Goal: Task Accomplishment & Management: Complete application form

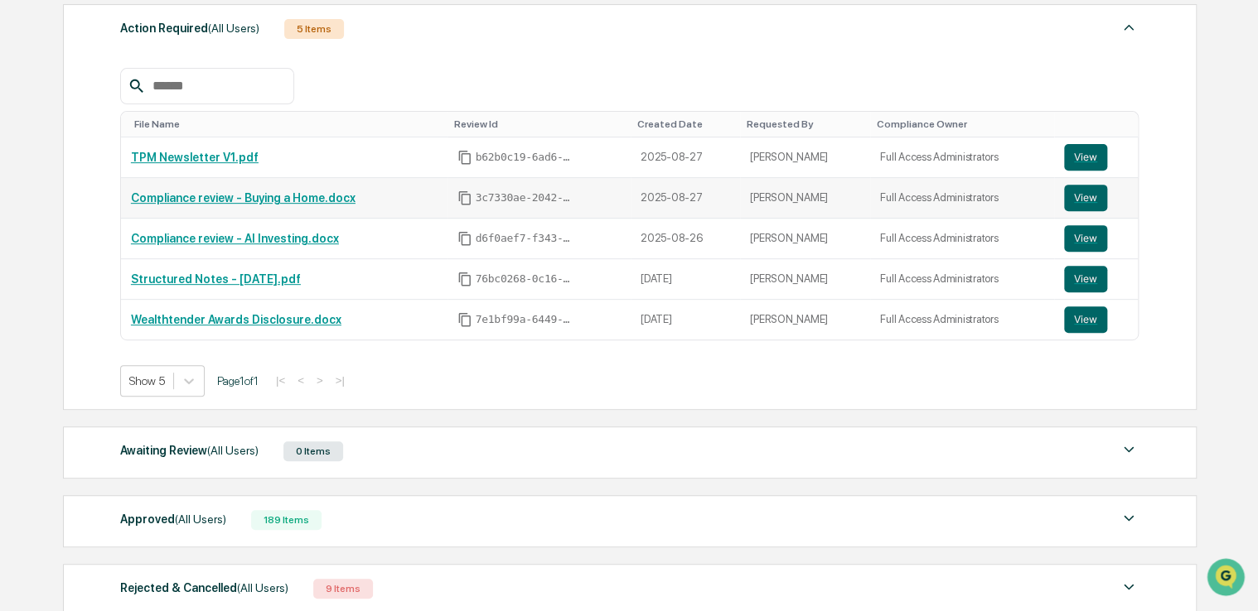
scroll to position [327, 0]
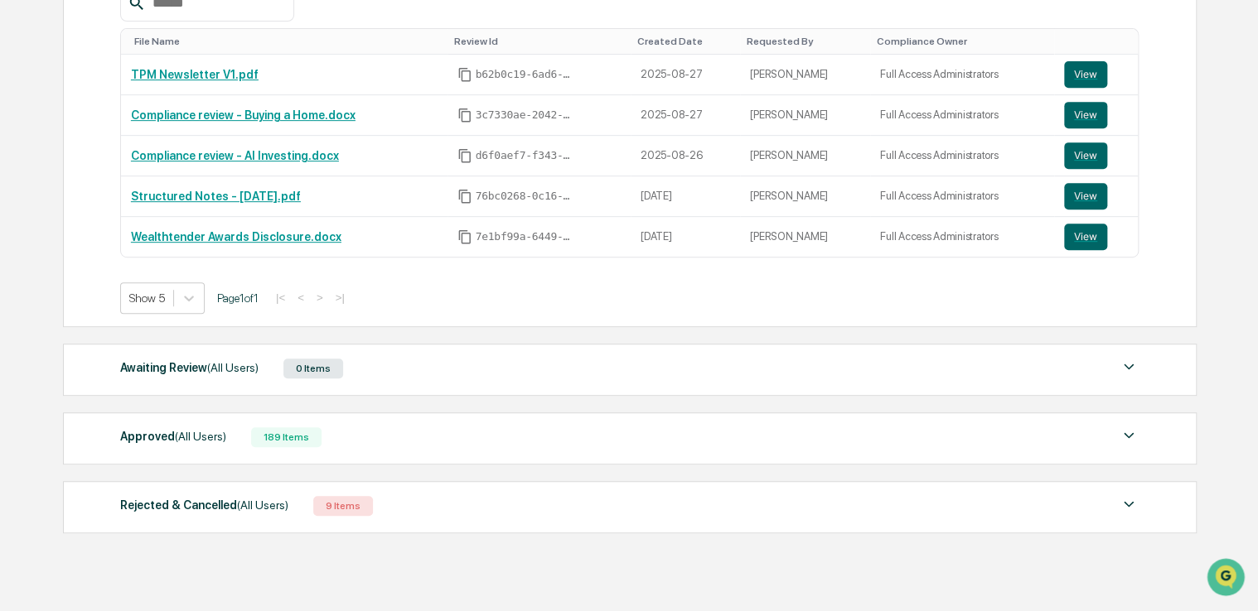
click at [166, 437] on div "Approved (All Users)" at bounding box center [173, 437] width 106 height 22
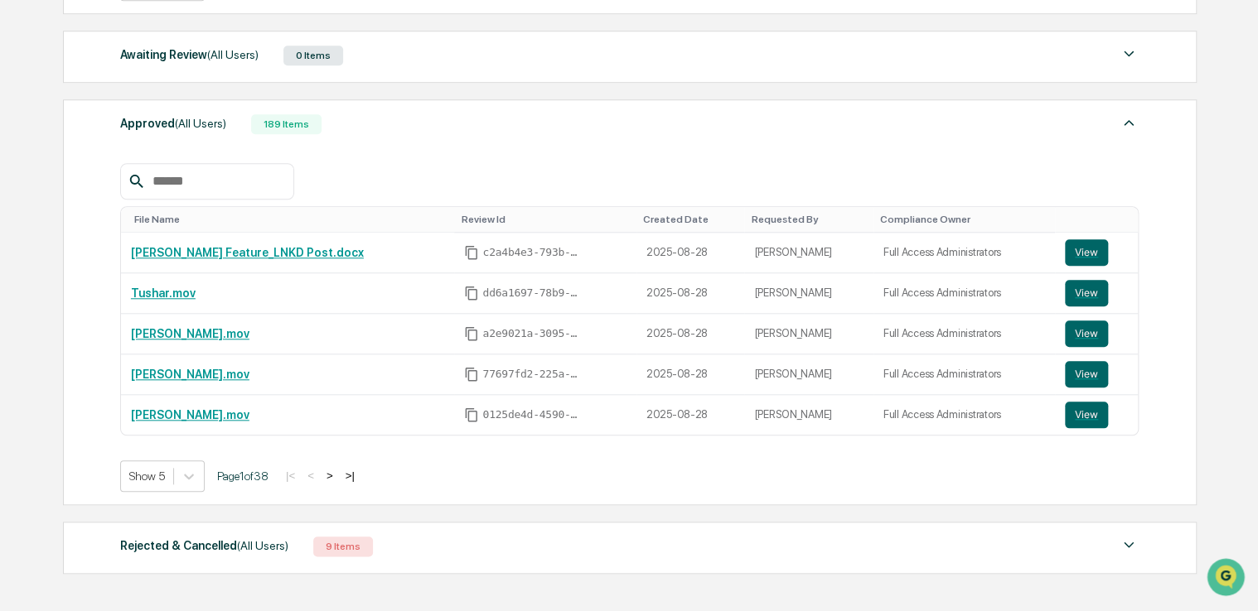
scroll to position [659, 0]
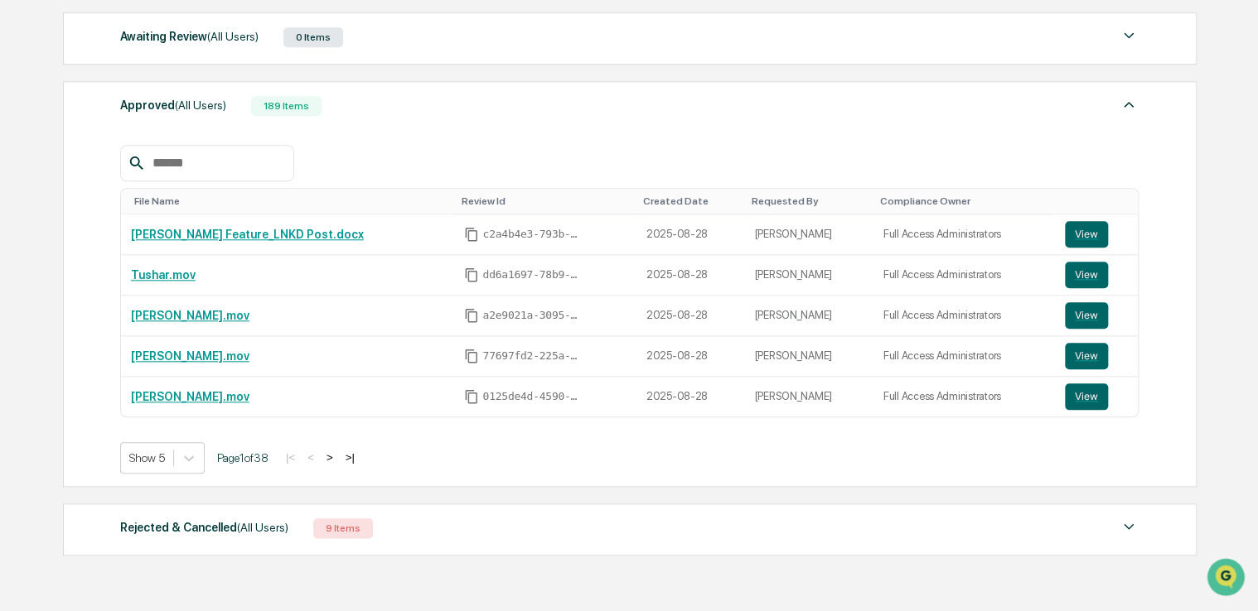
click at [336, 452] on button ">" at bounding box center [329, 458] width 17 height 14
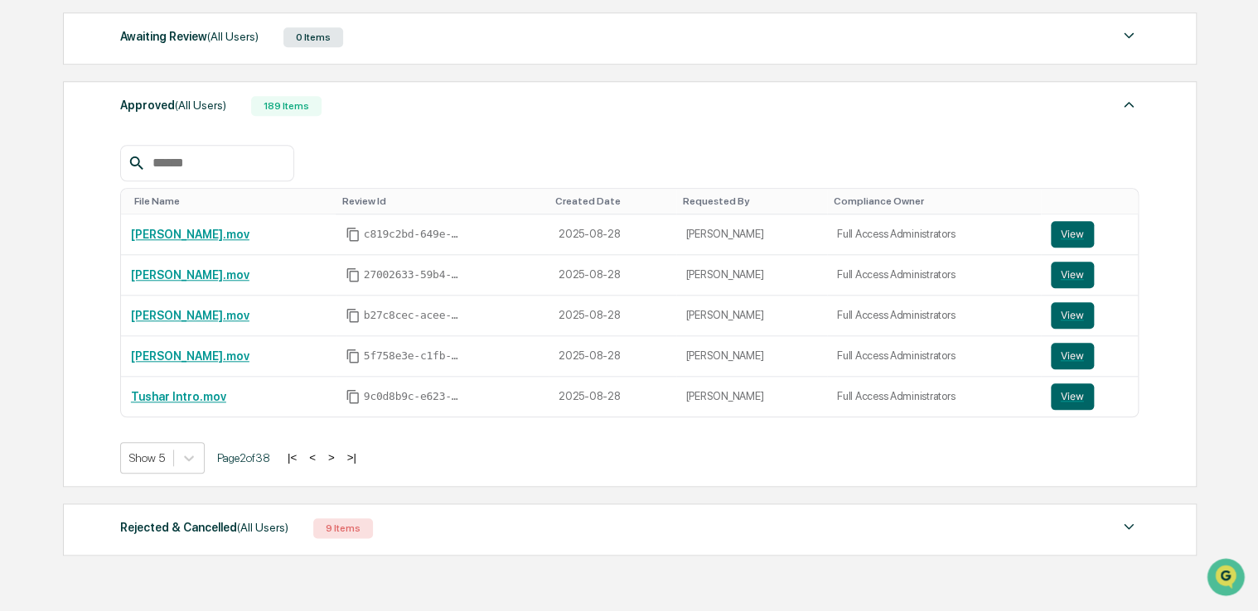
click at [336, 452] on button ">" at bounding box center [331, 458] width 17 height 14
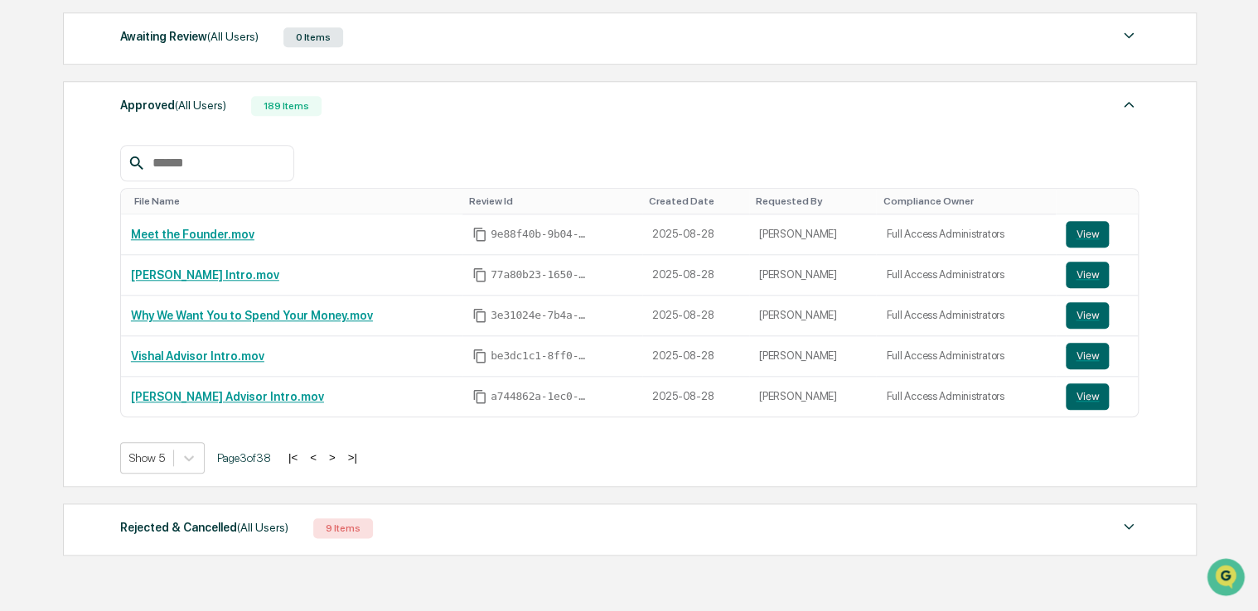
click at [336, 452] on button ">" at bounding box center [332, 458] width 17 height 14
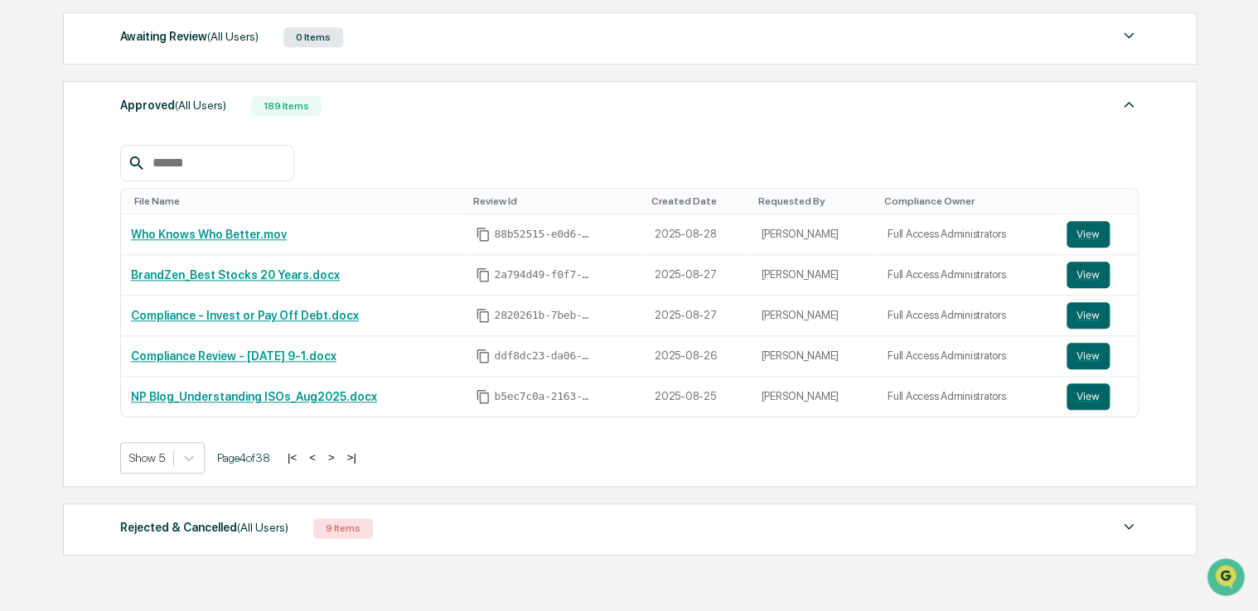
click at [340, 457] on button ">" at bounding box center [331, 458] width 17 height 14
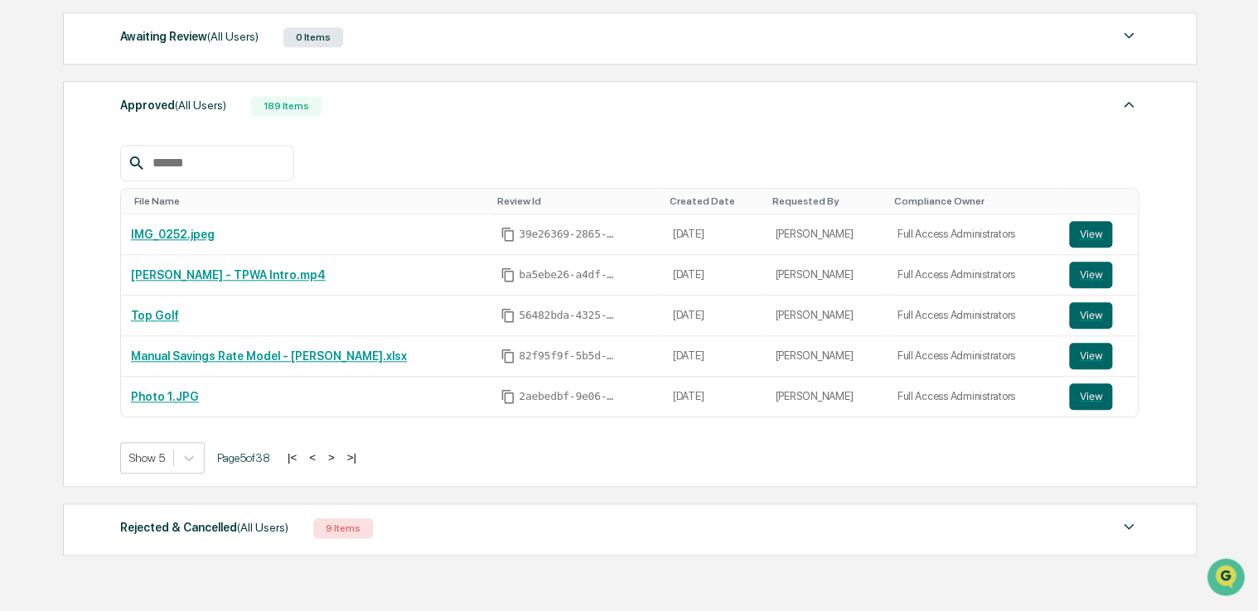
click at [313, 457] on button "<" at bounding box center [312, 458] width 17 height 14
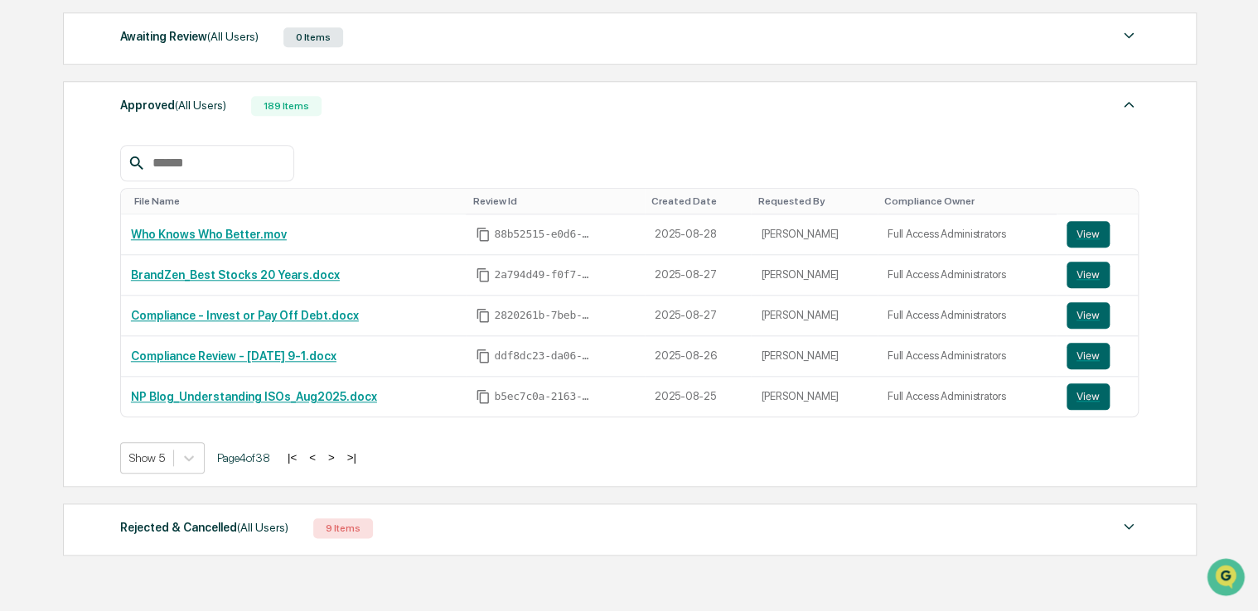
click at [314, 457] on button "<" at bounding box center [312, 458] width 17 height 14
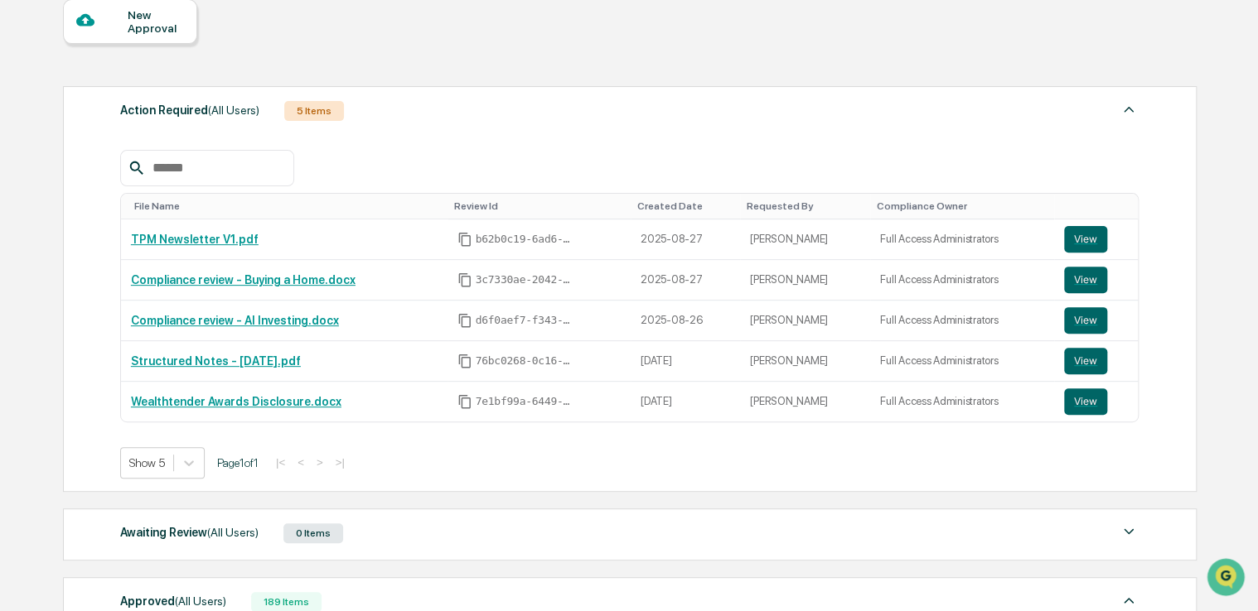
scroll to position [162, 0]
click at [1069, 277] on button "View" at bounding box center [1085, 281] width 43 height 27
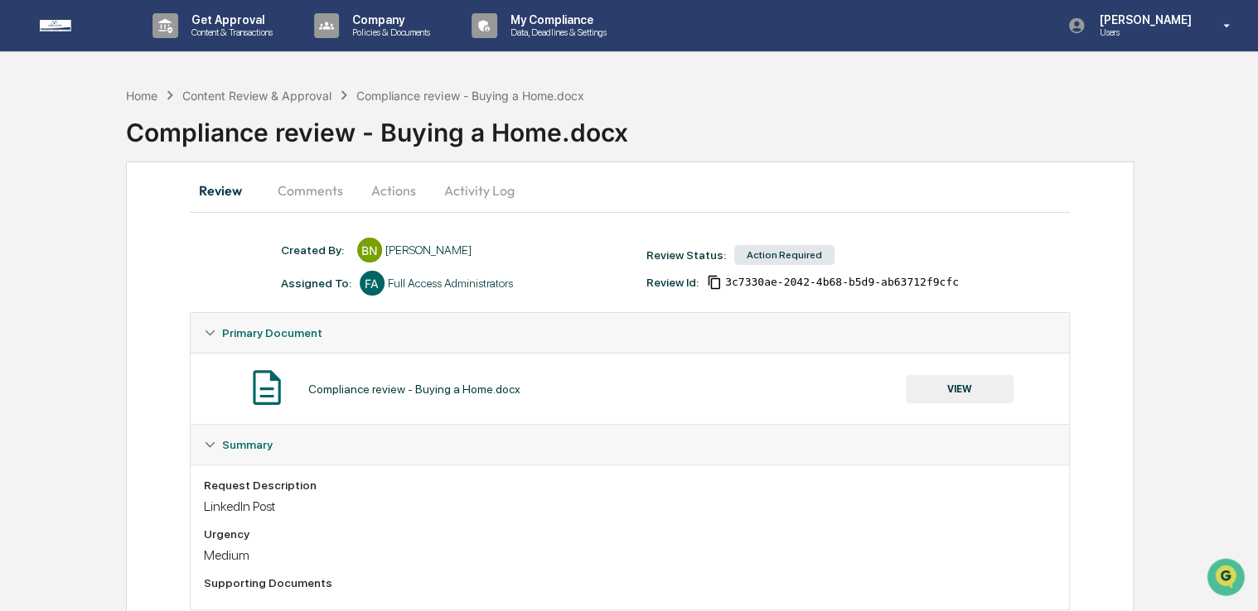
click at [342, 186] on button "Comments" at bounding box center [310, 191] width 92 height 40
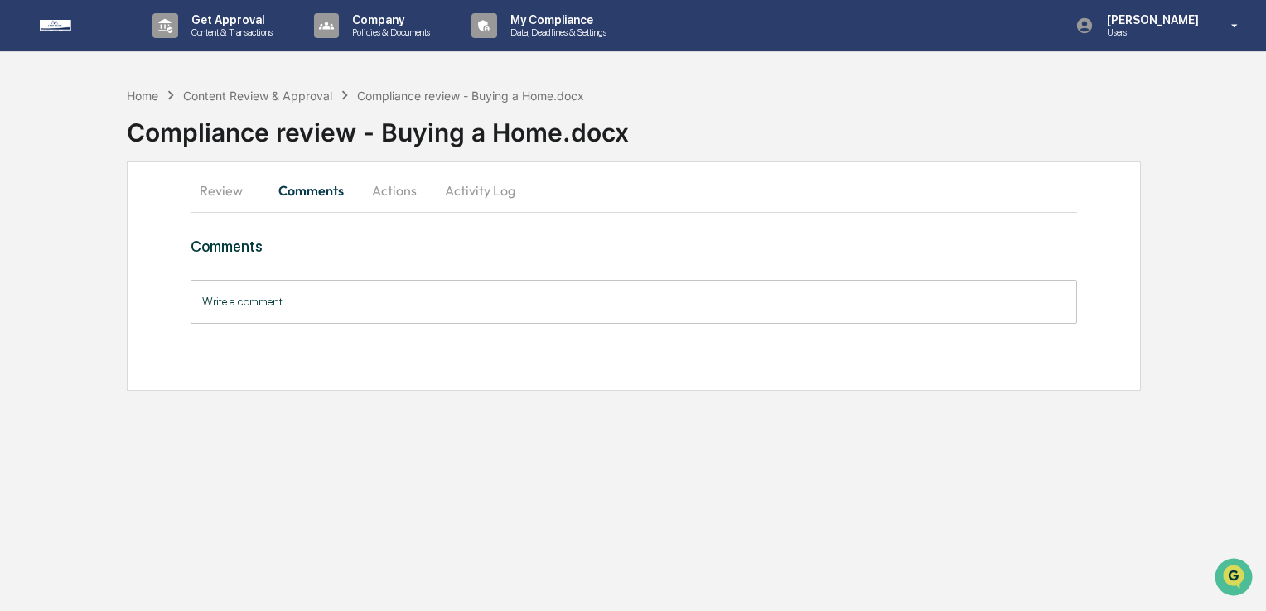
click at [418, 191] on button "Actions" at bounding box center [394, 191] width 75 height 40
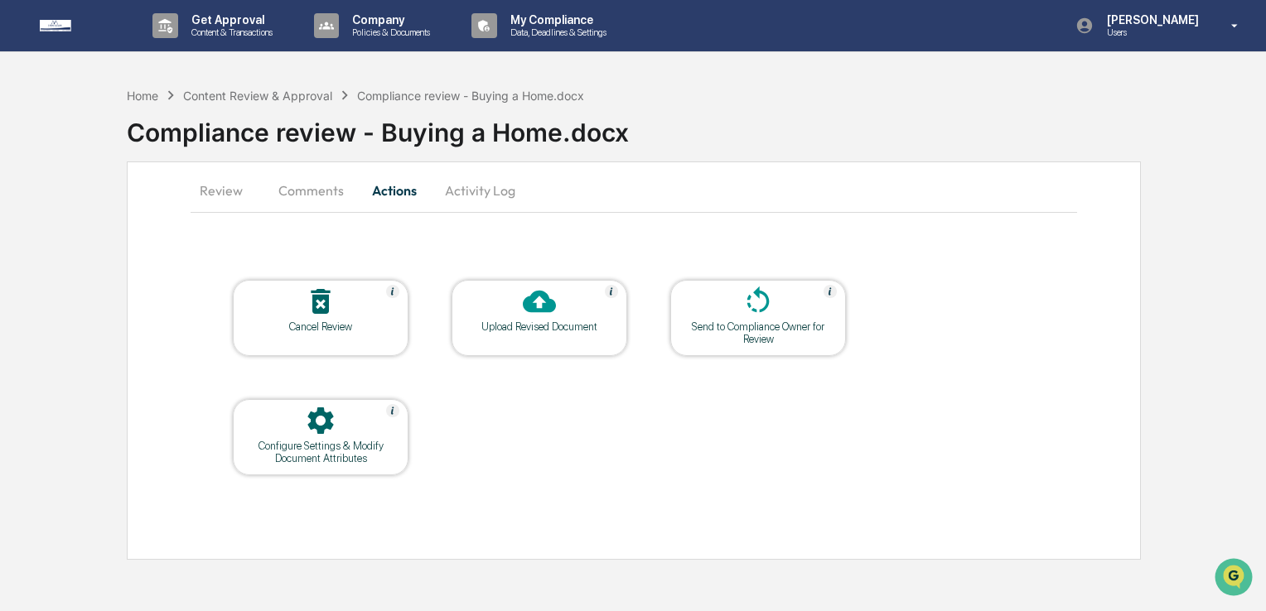
click at [244, 181] on button "Review" at bounding box center [228, 191] width 75 height 40
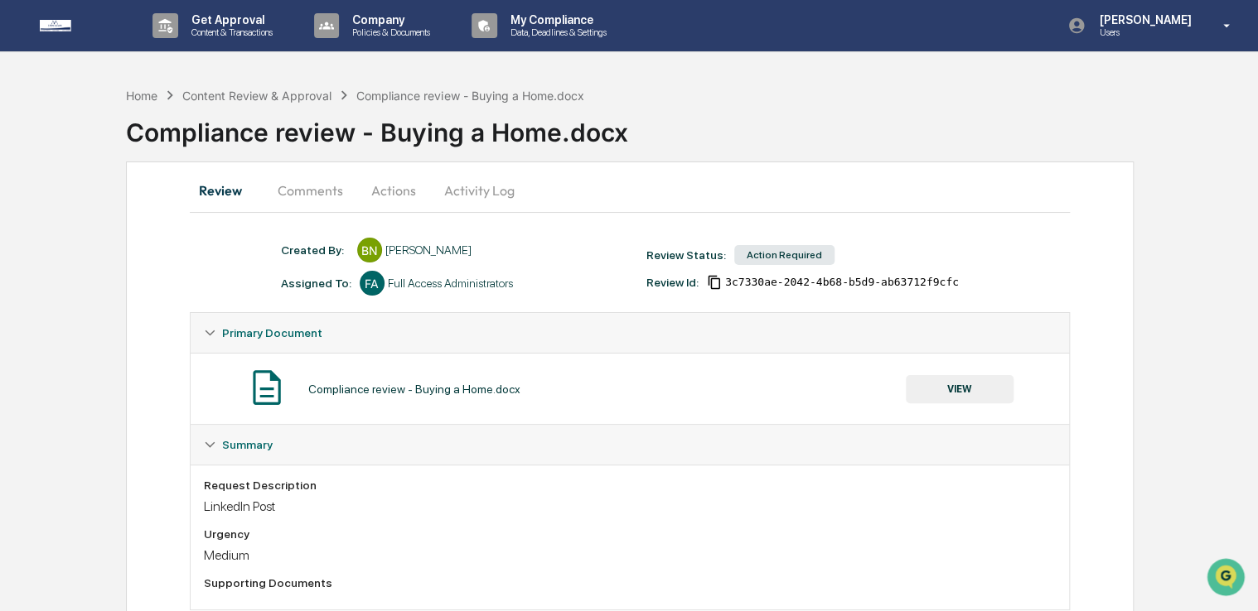
click at [980, 394] on button "VIEW" at bounding box center [960, 389] width 108 height 28
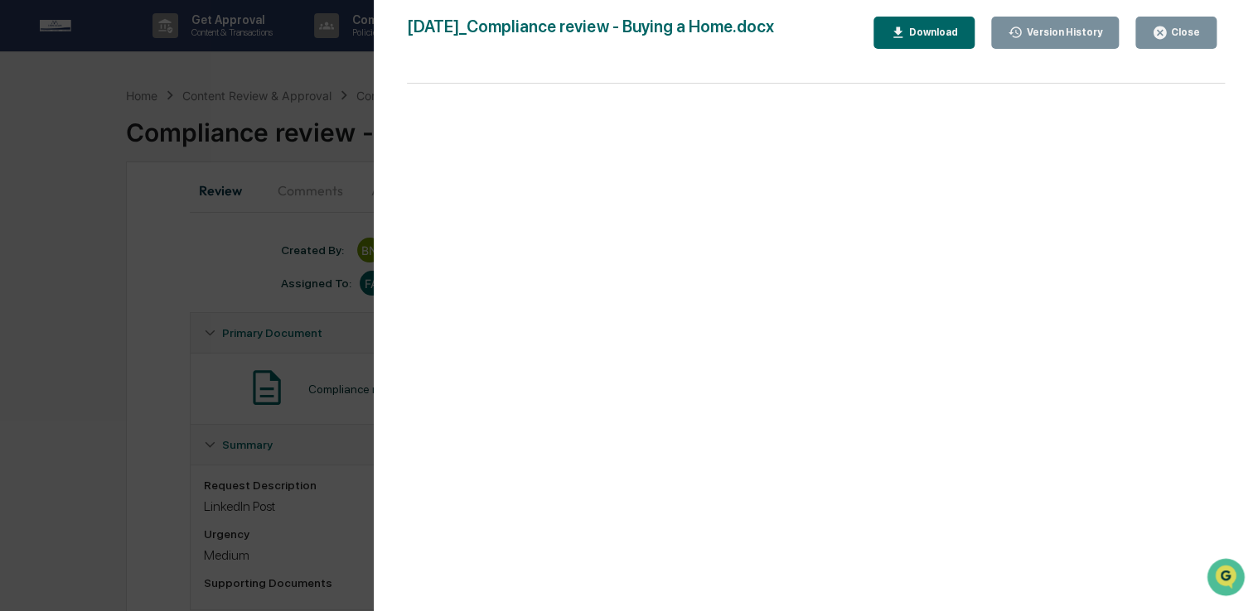
click at [923, 25] on div "Download" at bounding box center [924, 33] width 68 height 16
click at [1180, 27] on div "Close" at bounding box center [1183, 33] width 32 height 12
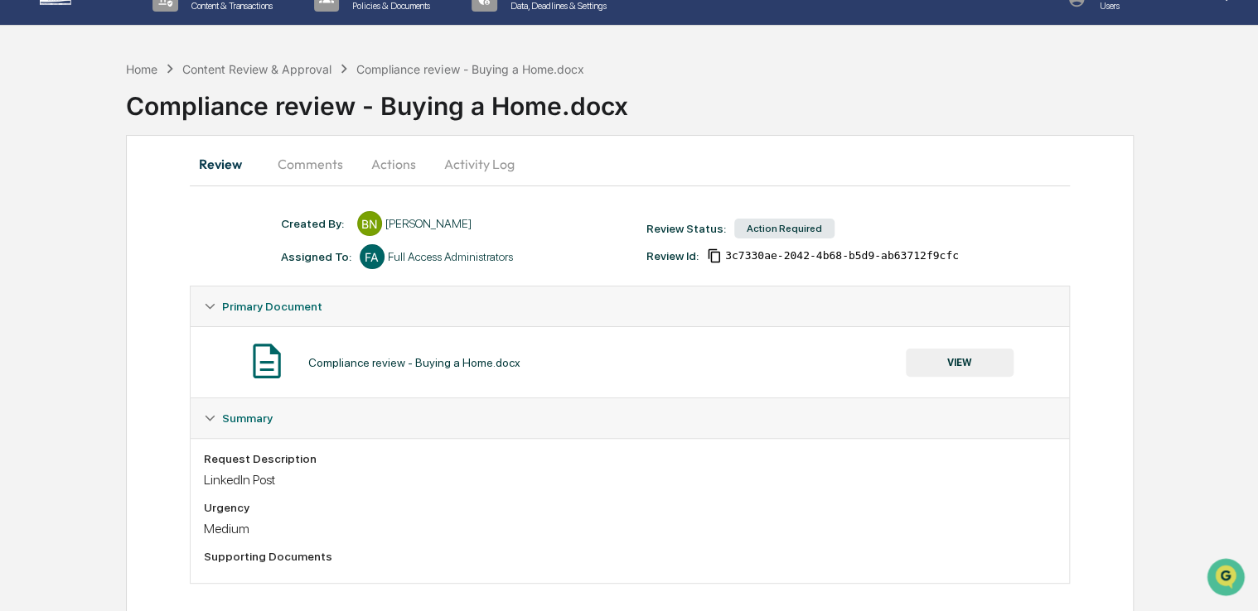
scroll to position [42, 0]
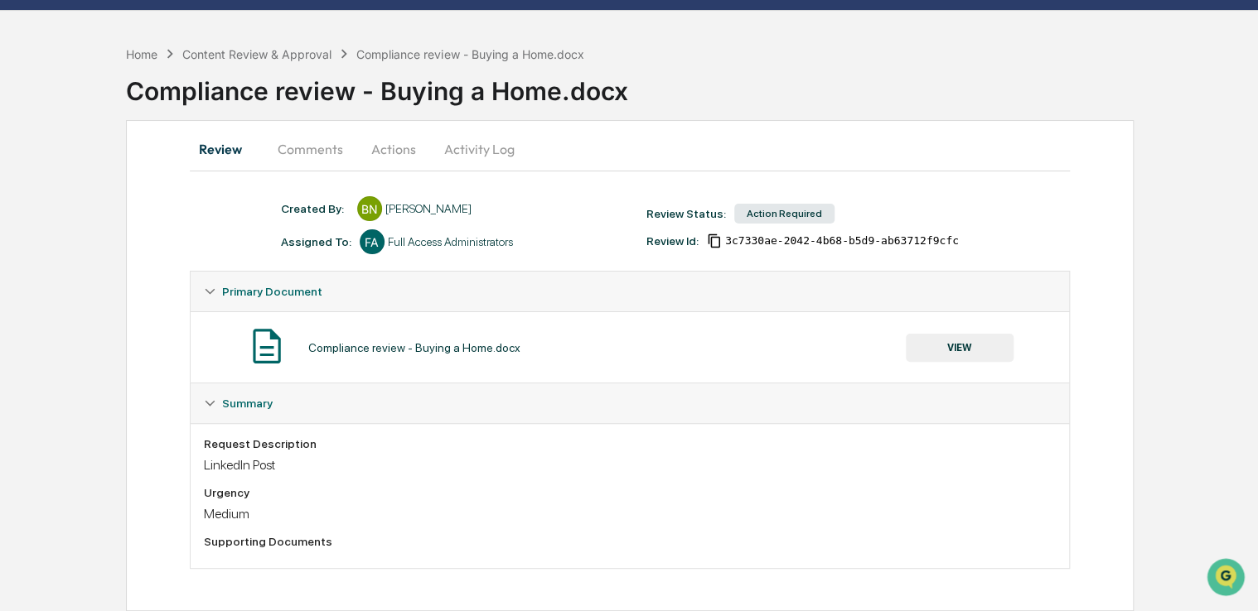
click at [306, 139] on button "Comments" at bounding box center [310, 149] width 92 height 40
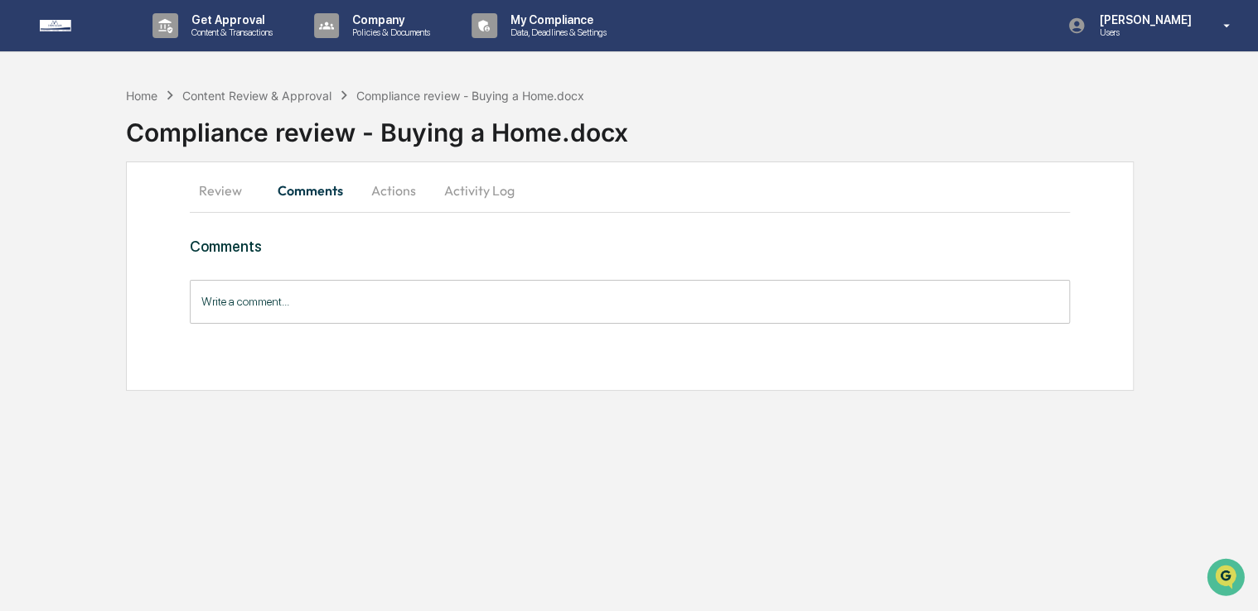
scroll to position [0, 0]
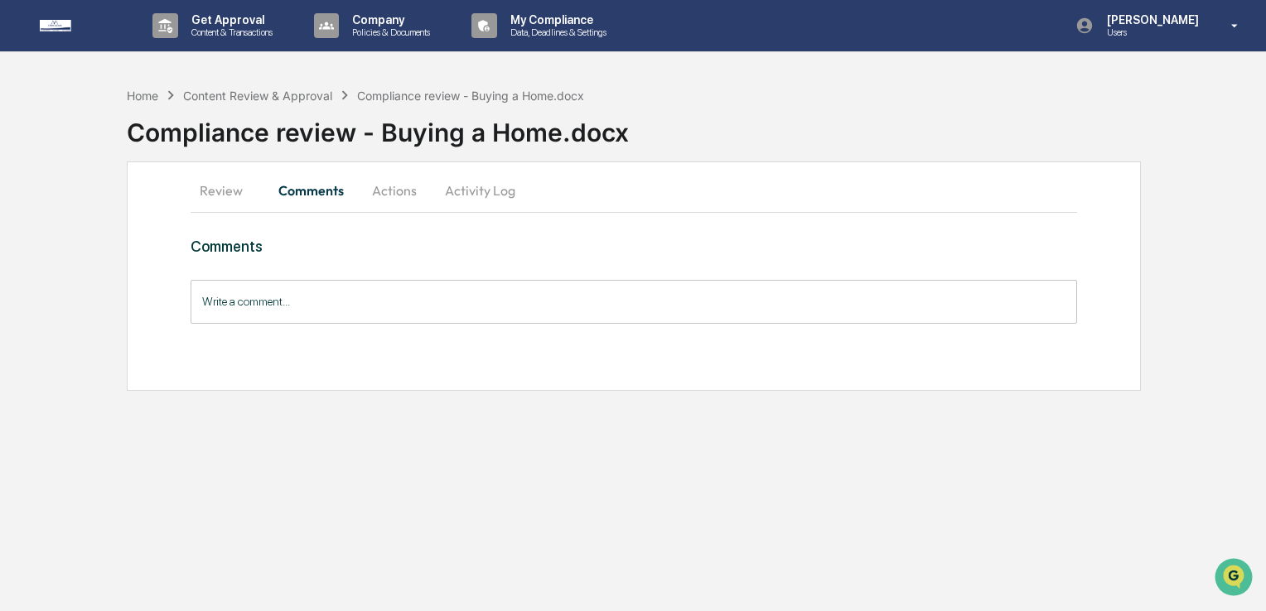
click at [68, 464] on div "Get Approval Content & Transactions Company Policies & Documents My Compliance …" at bounding box center [633, 305] width 1266 height 611
click at [368, 308] on input "Write a comment..." at bounding box center [634, 302] width 887 height 44
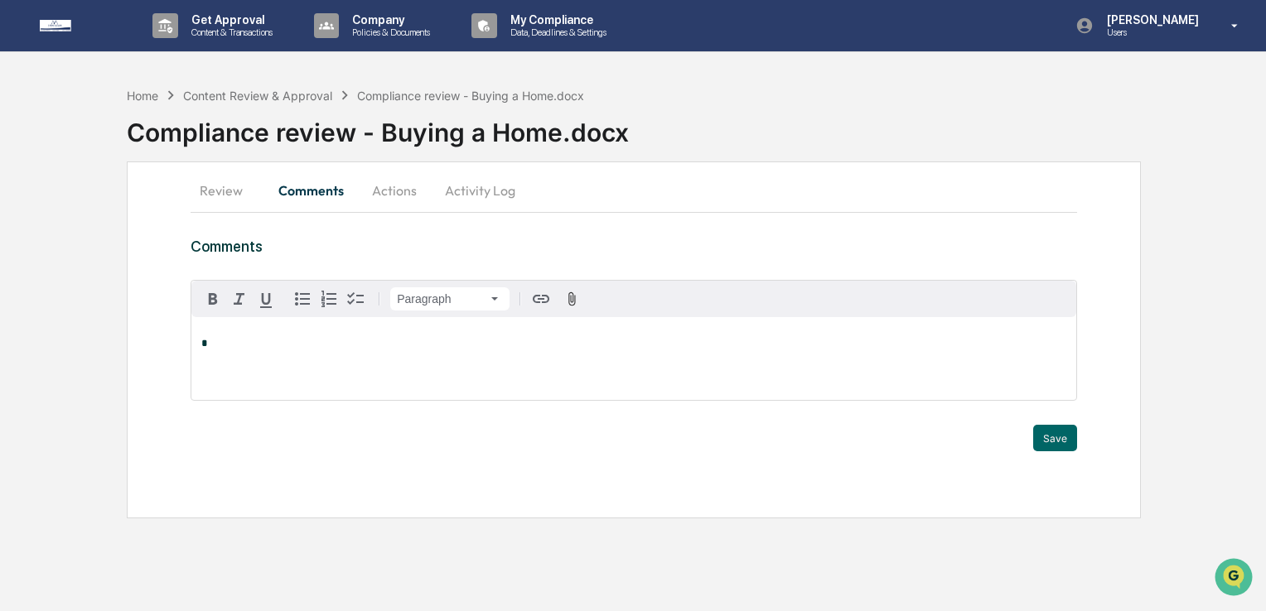
click at [386, 196] on button "Actions" at bounding box center [394, 191] width 75 height 40
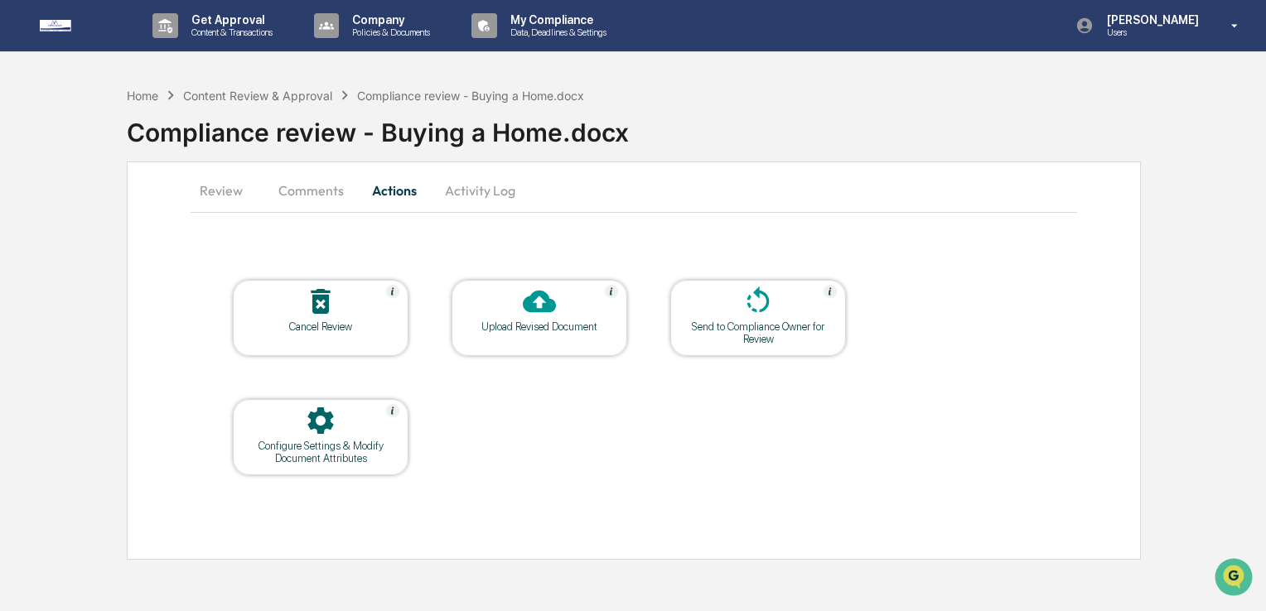
click at [581, 334] on div "Upload Revised Document" at bounding box center [540, 318] width 176 height 76
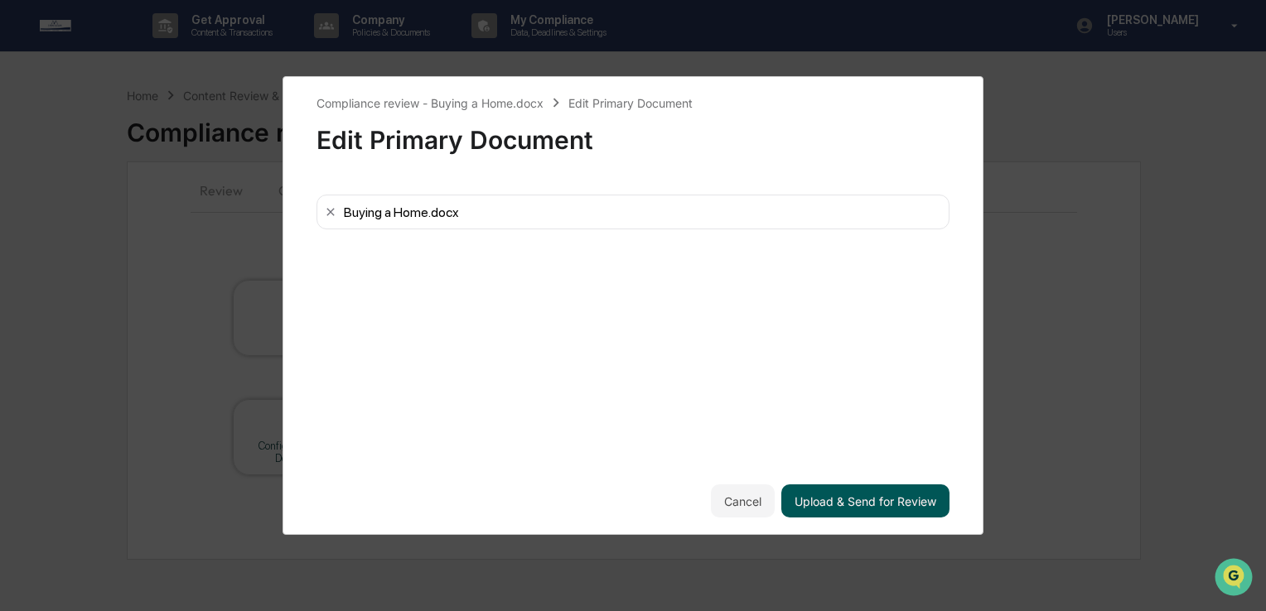
click at [826, 505] on button "Upload & Send for Review" at bounding box center [865, 501] width 168 height 33
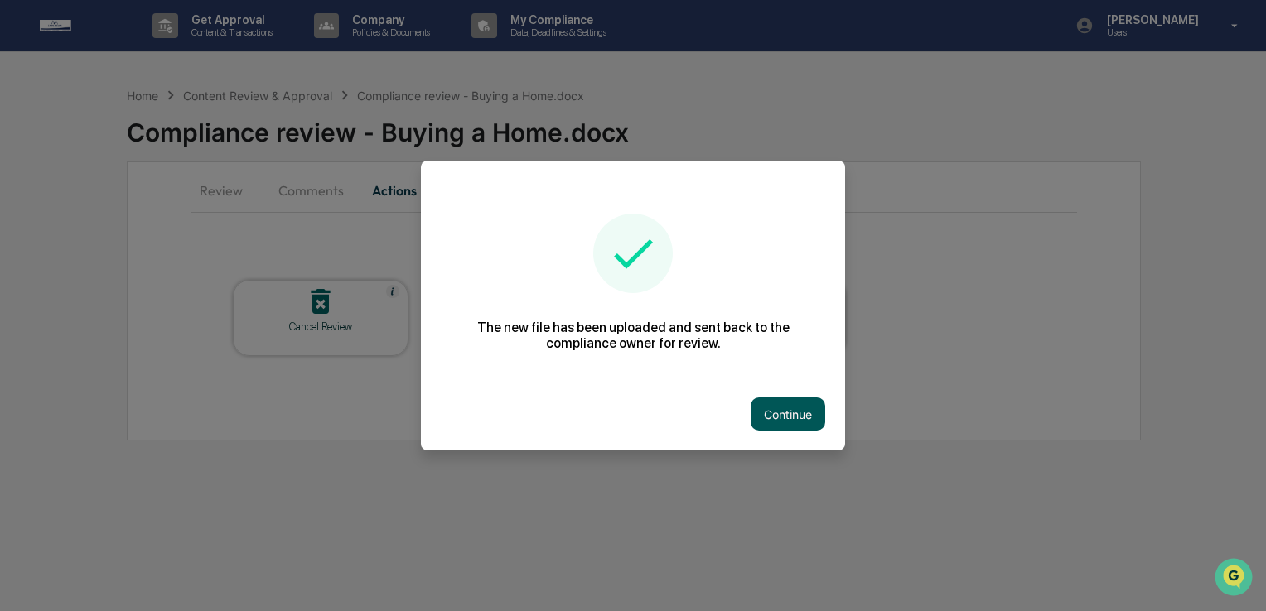
click at [766, 414] on button "Continue" at bounding box center [788, 414] width 75 height 33
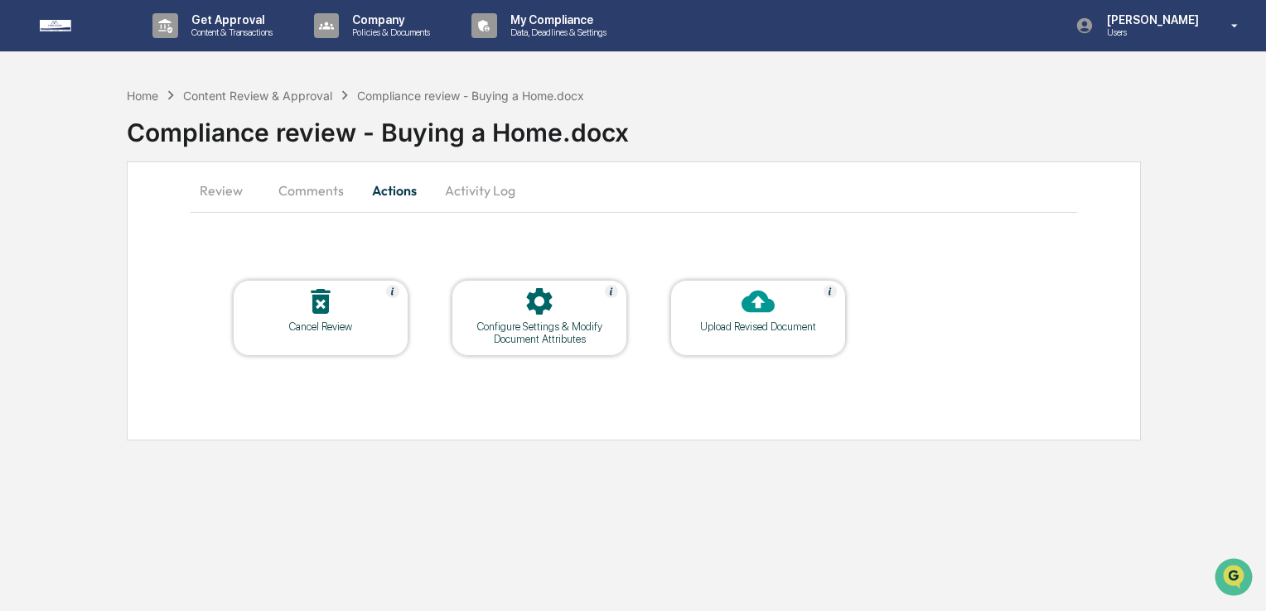
click at [330, 196] on button "Comments" at bounding box center [311, 191] width 92 height 40
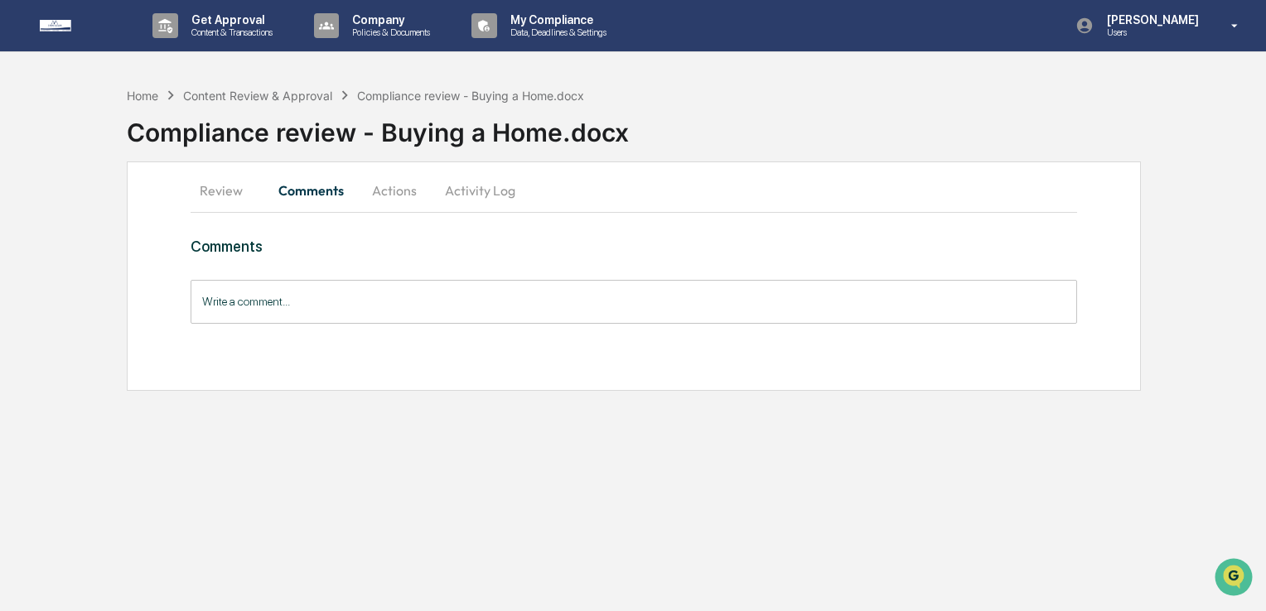
click at [411, 313] on input "Write a comment..." at bounding box center [634, 302] width 887 height 44
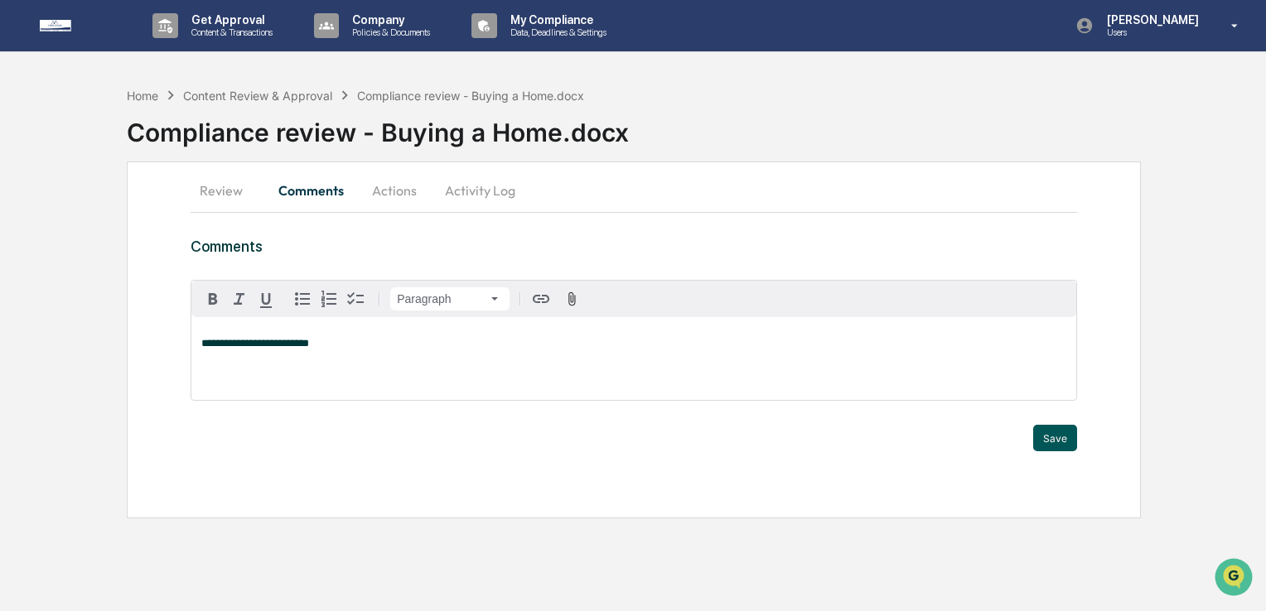
click at [1048, 425] on button "Save" at bounding box center [1055, 438] width 44 height 27
click at [1047, 432] on div "**********" at bounding box center [633, 305] width 1266 height 611
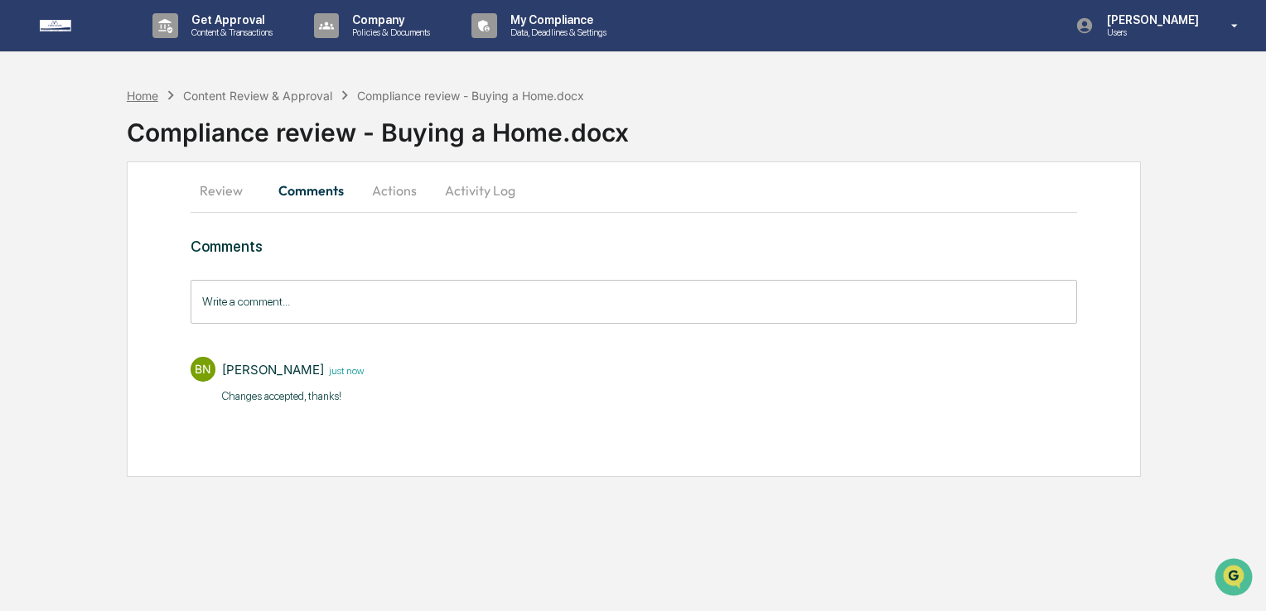
click at [133, 90] on div "Home" at bounding box center [142, 96] width 31 height 14
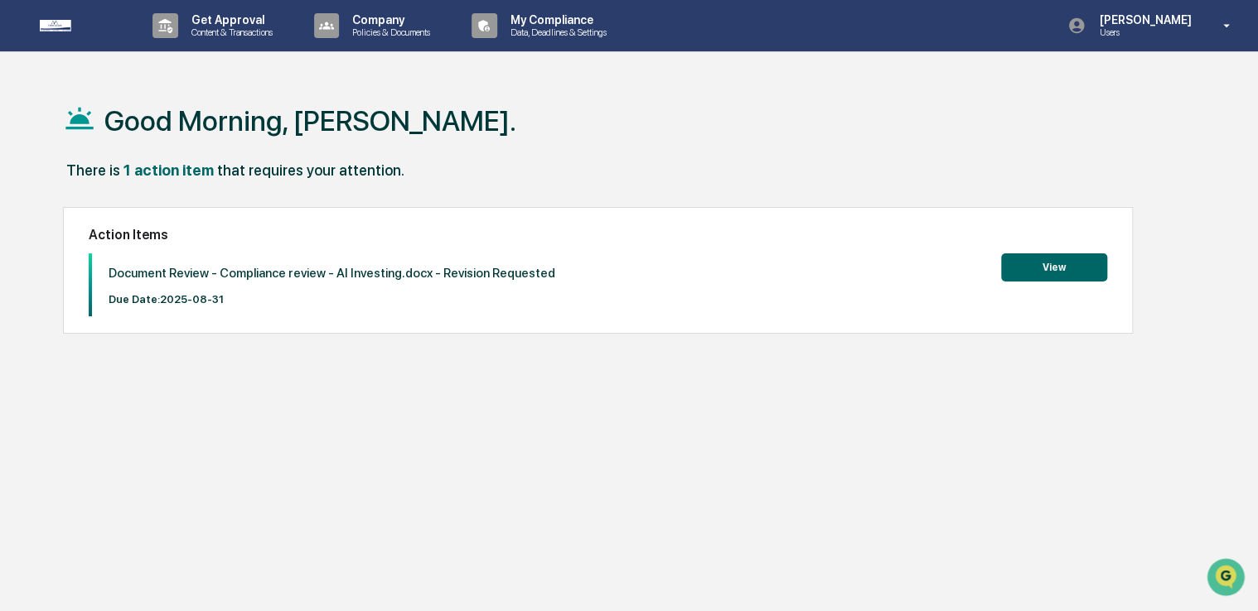
click at [1067, 273] on button "View" at bounding box center [1054, 268] width 106 height 28
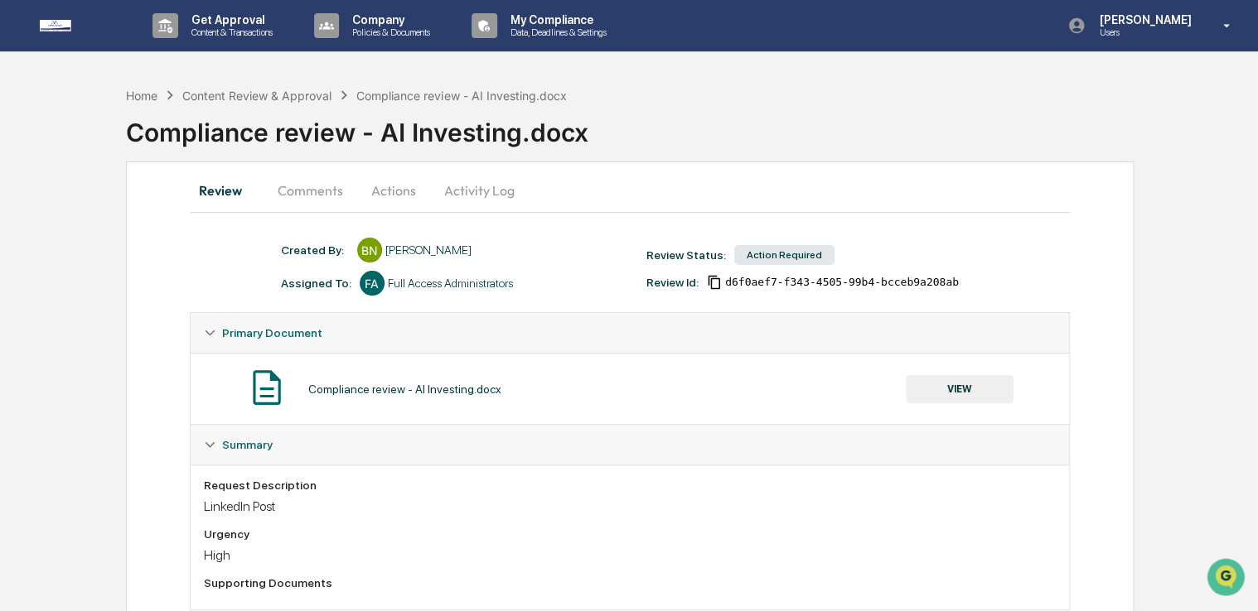
click at [921, 389] on button "VIEW" at bounding box center [960, 389] width 108 height 28
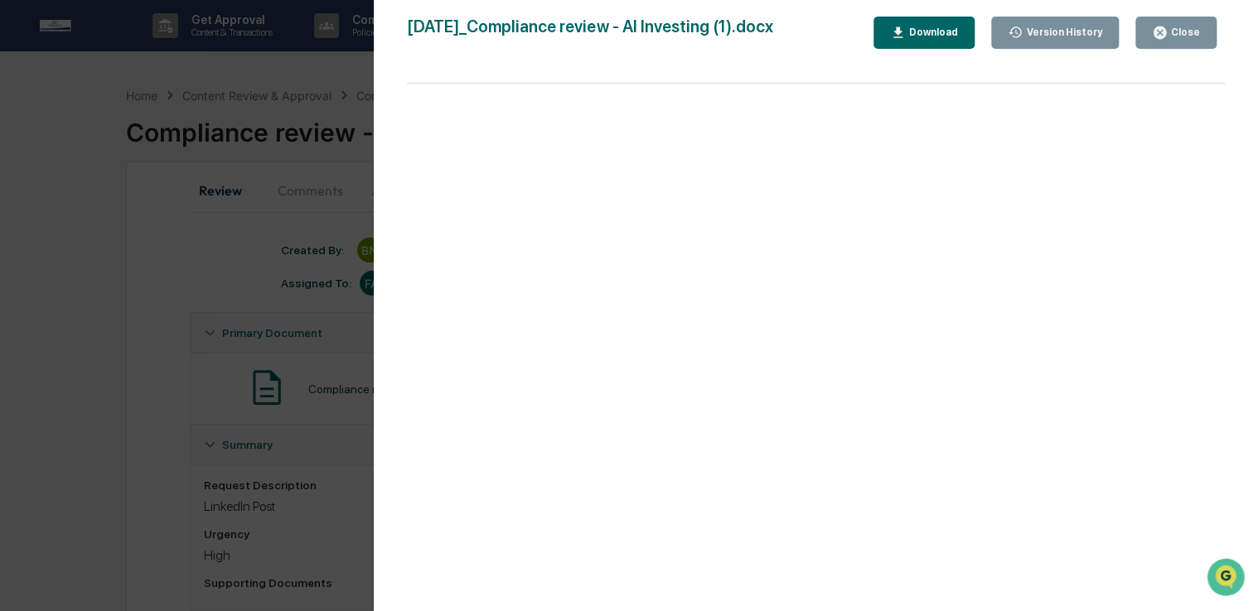
click at [918, 29] on div "Download" at bounding box center [932, 33] width 52 height 12
click at [1174, 41] on button "Close" at bounding box center [1175, 33] width 81 height 32
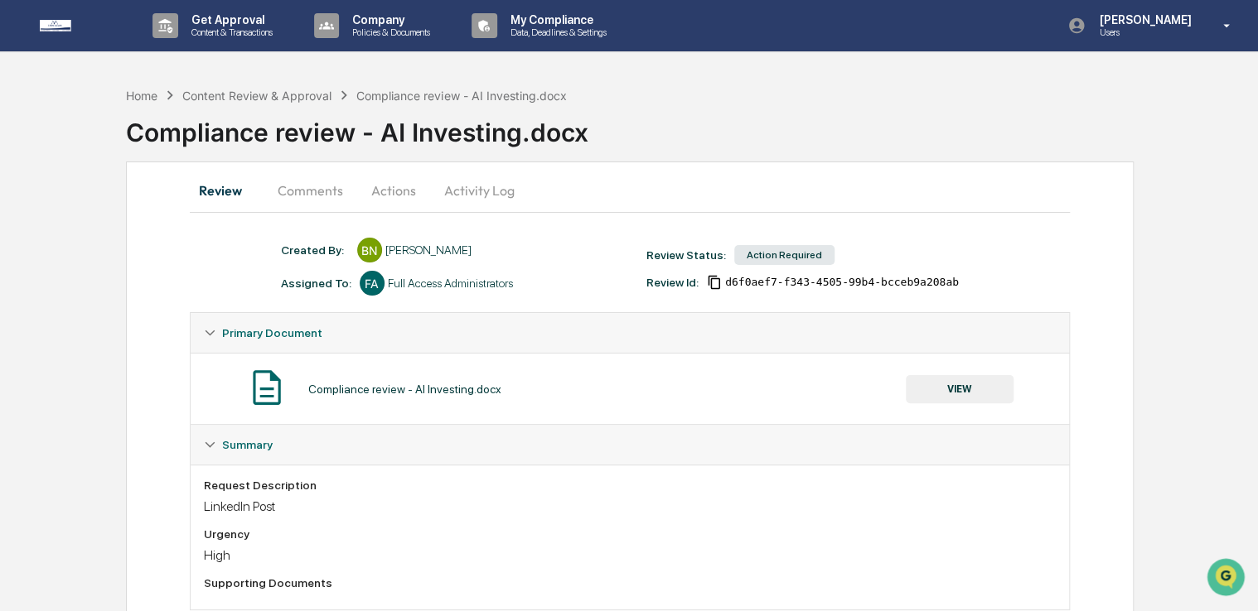
click at [371, 196] on button "Actions" at bounding box center [393, 191] width 75 height 40
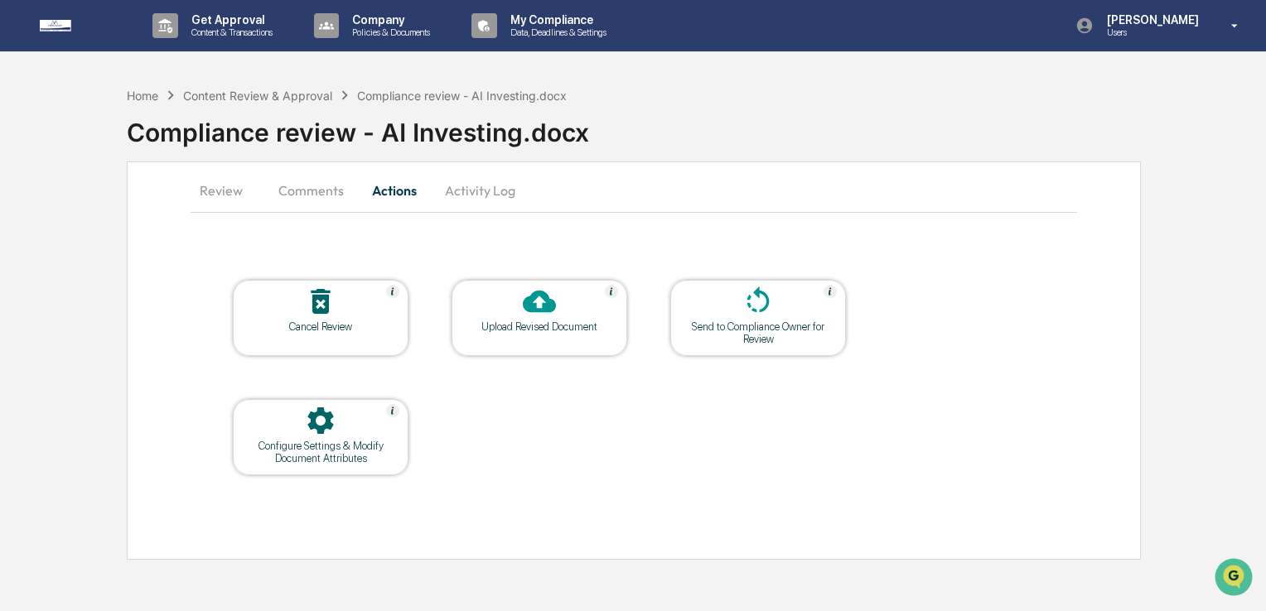
click at [527, 307] on icon at bounding box center [539, 302] width 33 height 22
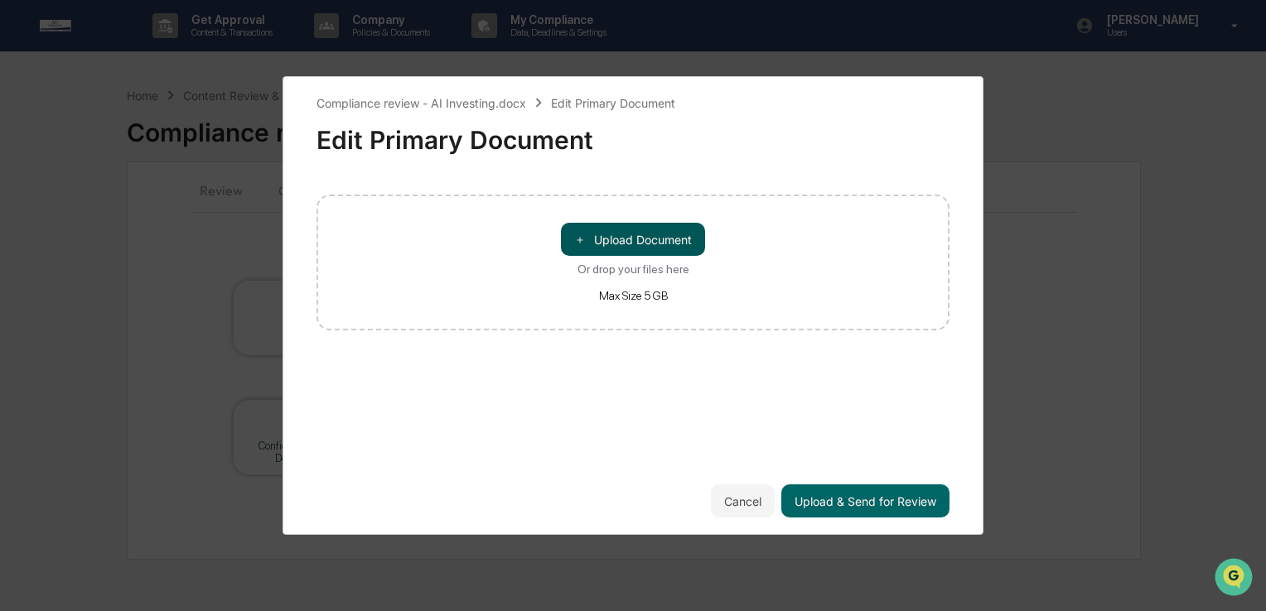
click at [624, 231] on button "＋ Upload Document" at bounding box center [633, 239] width 144 height 33
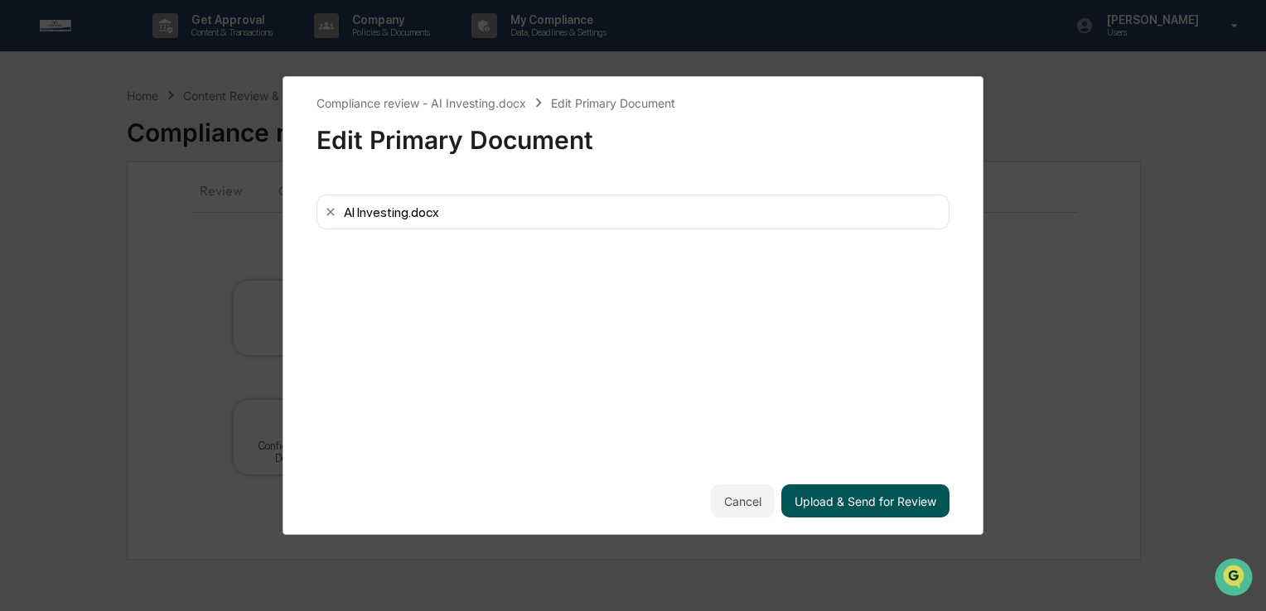
click at [931, 512] on button "Upload & Send for Review" at bounding box center [865, 501] width 168 height 33
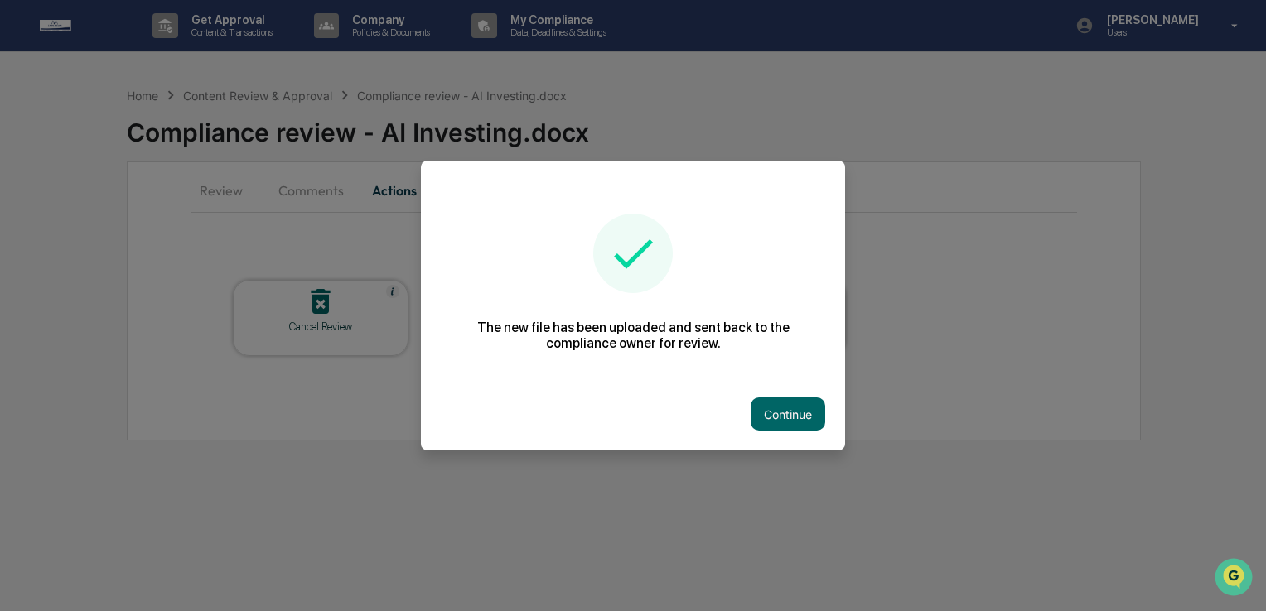
click at [772, 434] on div "Continue" at bounding box center [633, 414] width 424 height 73
click at [775, 425] on button "Continue" at bounding box center [788, 414] width 75 height 33
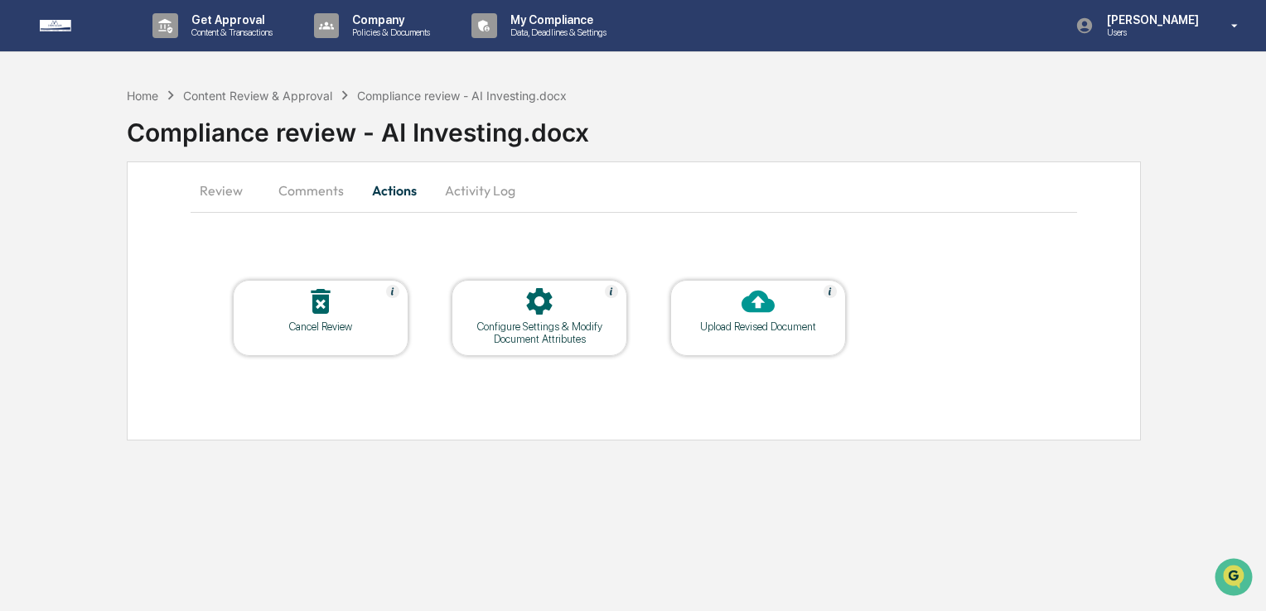
click at [315, 189] on button "Comments" at bounding box center [311, 191] width 92 height 40
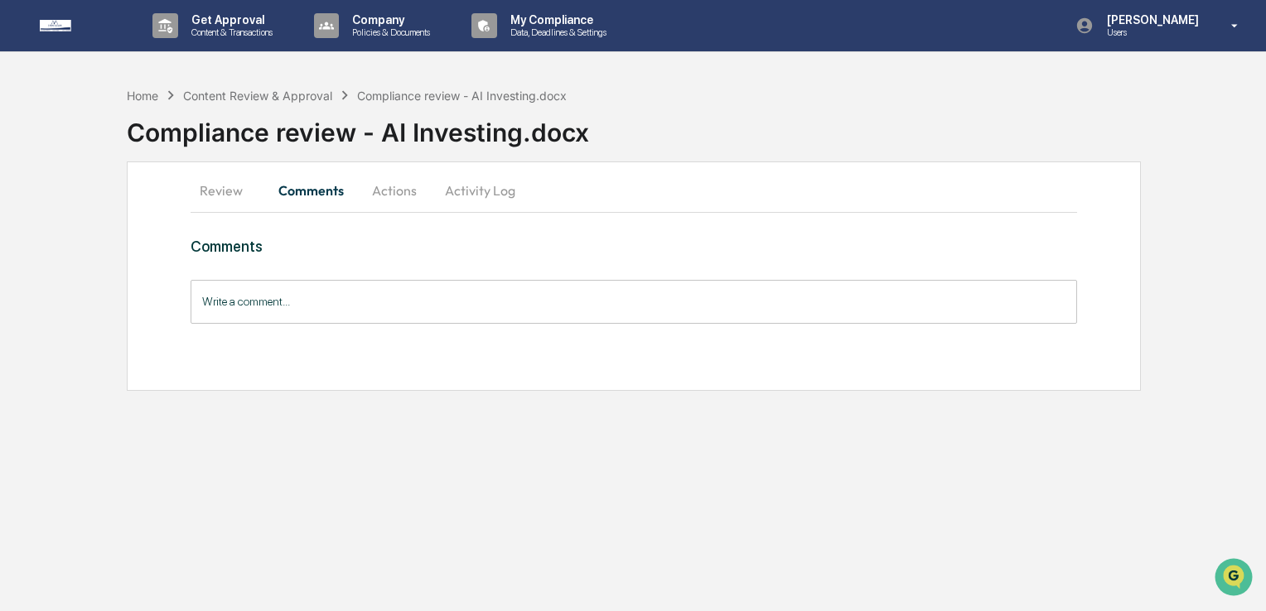
click at [318, 315] on input "Write a comment..." at bounding box center [634, 302] width 887 height 44
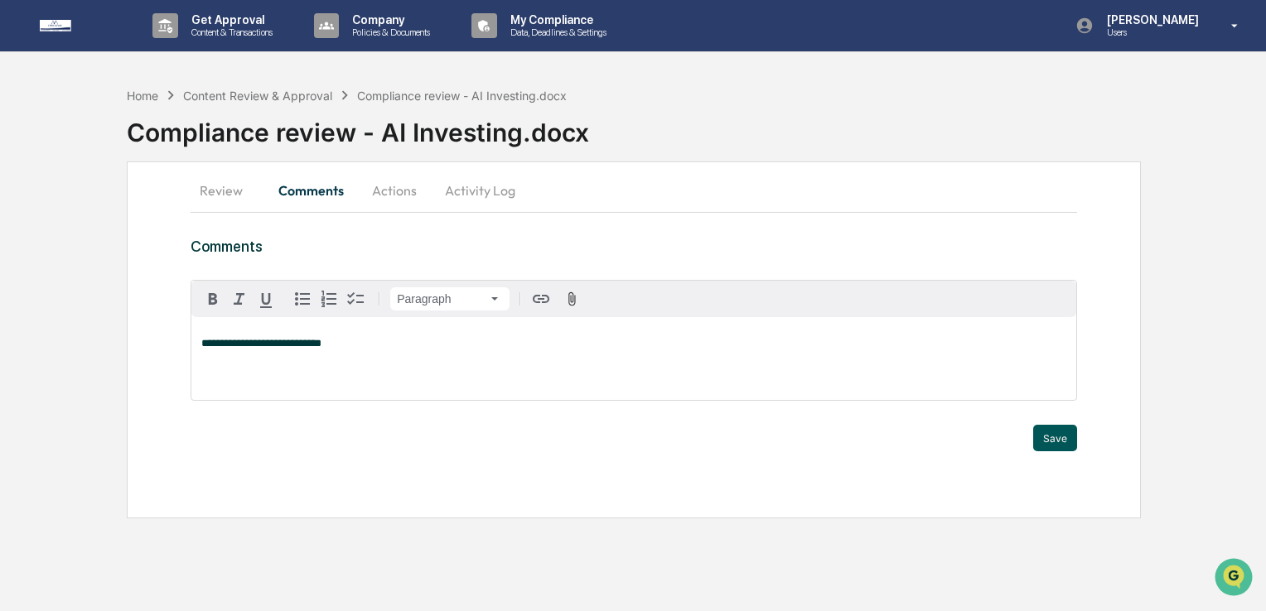
click at [1053, 448] on button "Save" at bounding box center [1055, 438] width 44 height 27
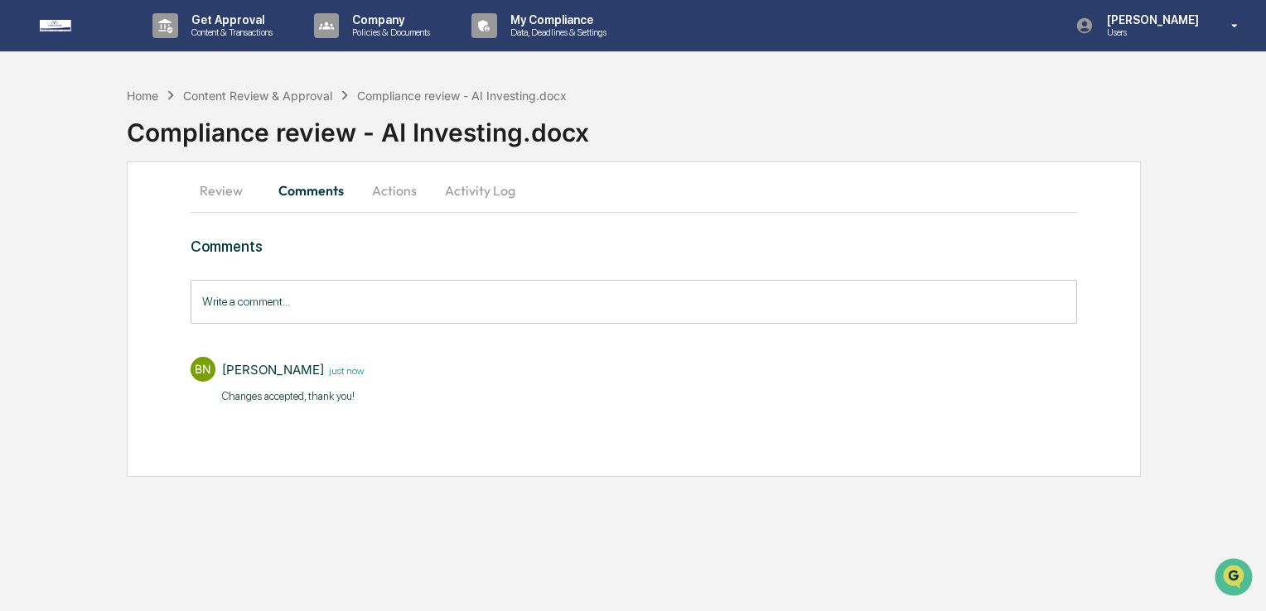
click at [196, 187] on button "Review" at bounding box center [228, 191] width 75 height 40
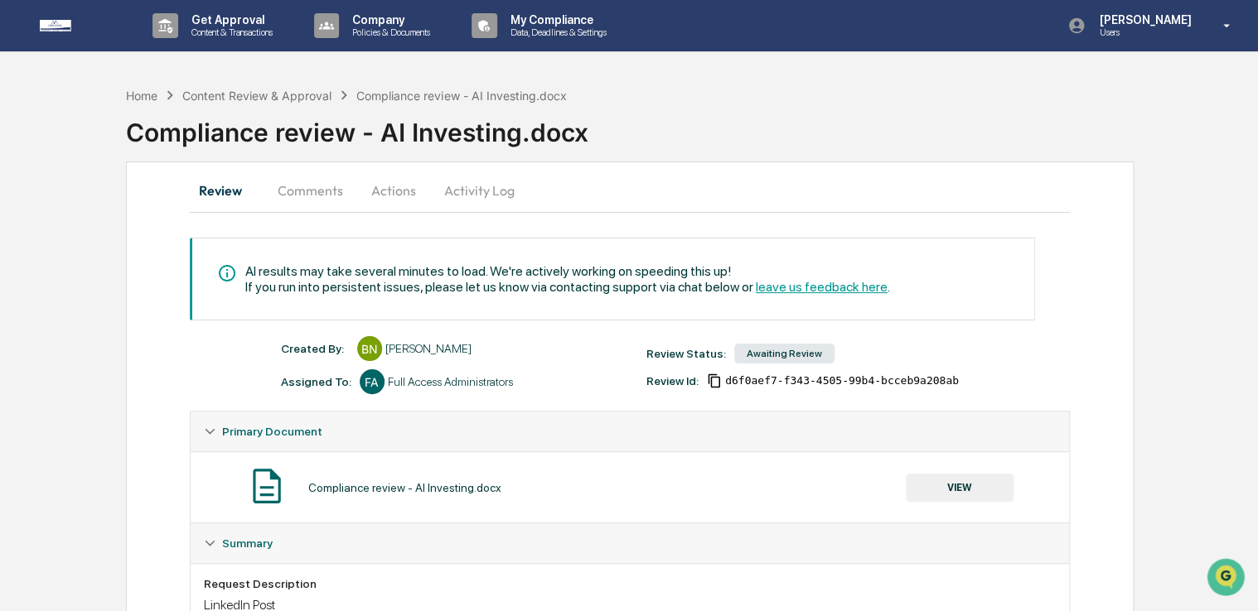
click at [138, 107] on div "Compliance review - AI Investing.docx" at bounding box center [692, 125] width 1132 height 43
click at [146, 98] on div "Home" at bounding box center [141, 96] width 31 height 14
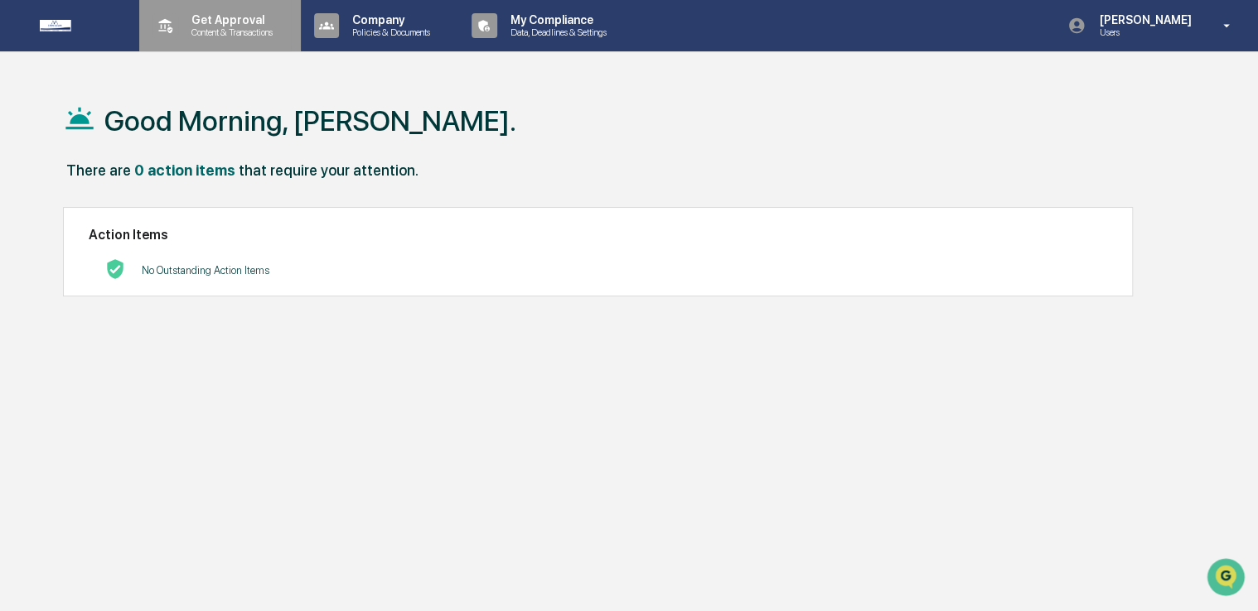
click at [263, 34] on p "Content & Transactions" at bounding box center [229, 33] width 103 height 12
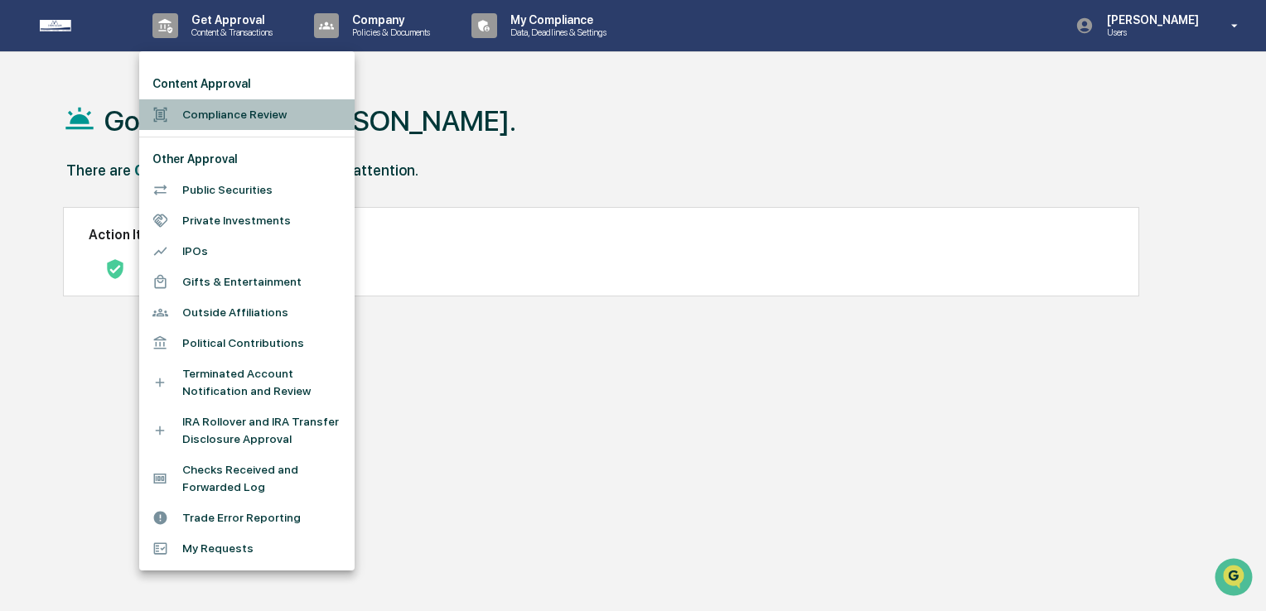
click at [183, 118] on li "Compliance Review" at bounding box center [246, 114] width 215 height 31
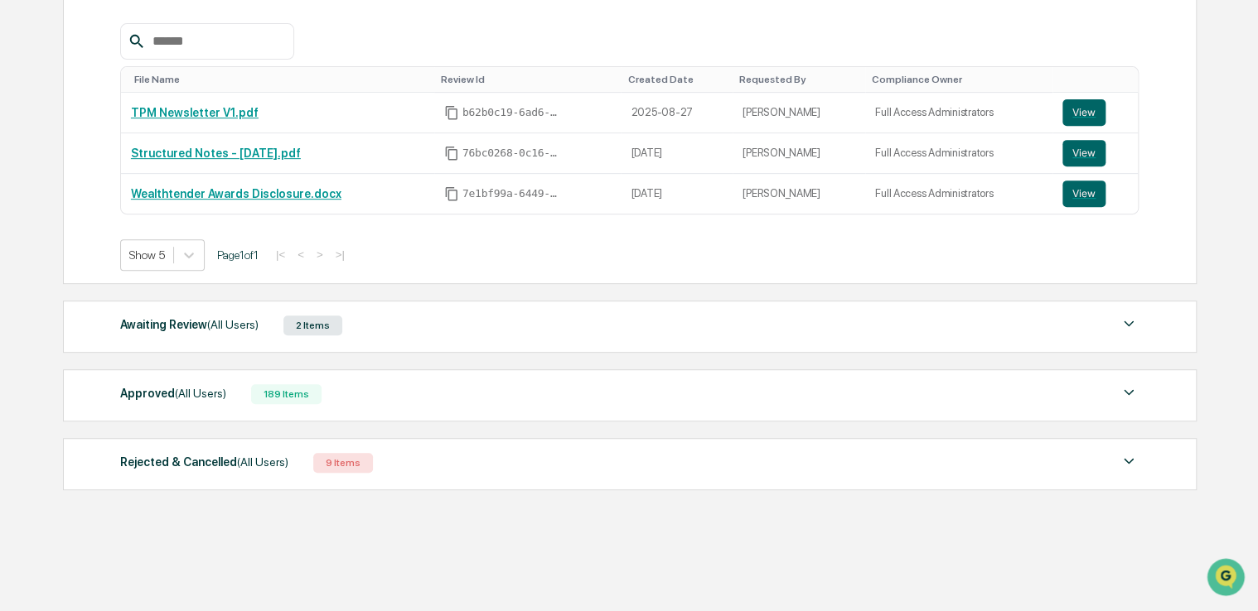
scroll to position [206, 0]
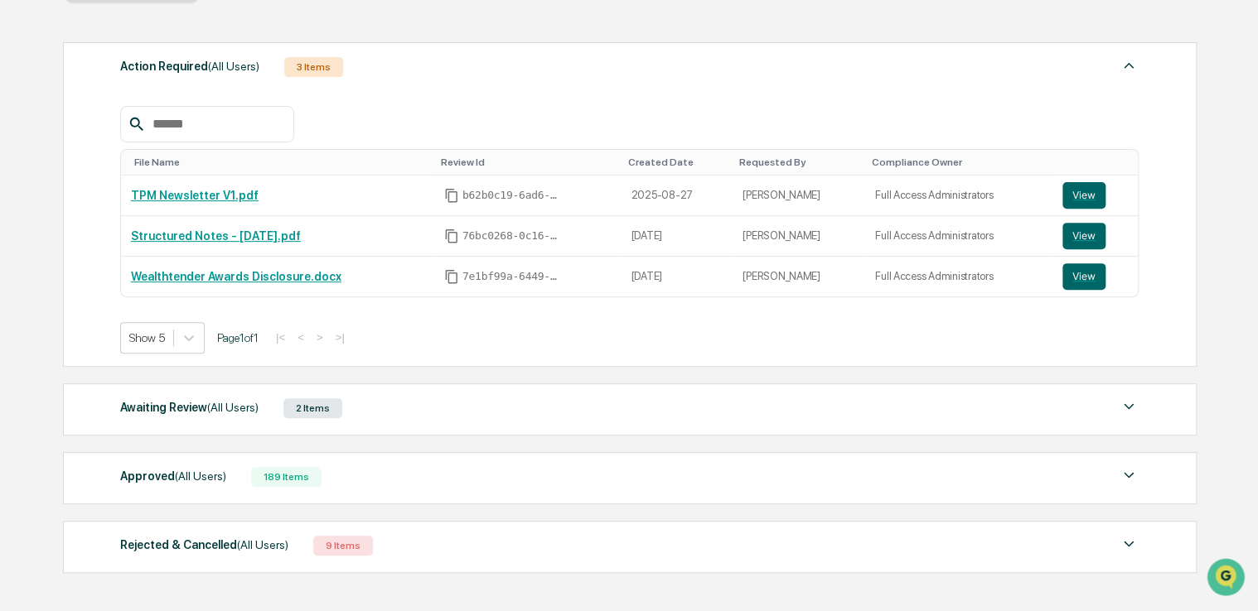
click at [175, 479] on span "(All Users)" at bounding box center [200, 476] width 51 height 13
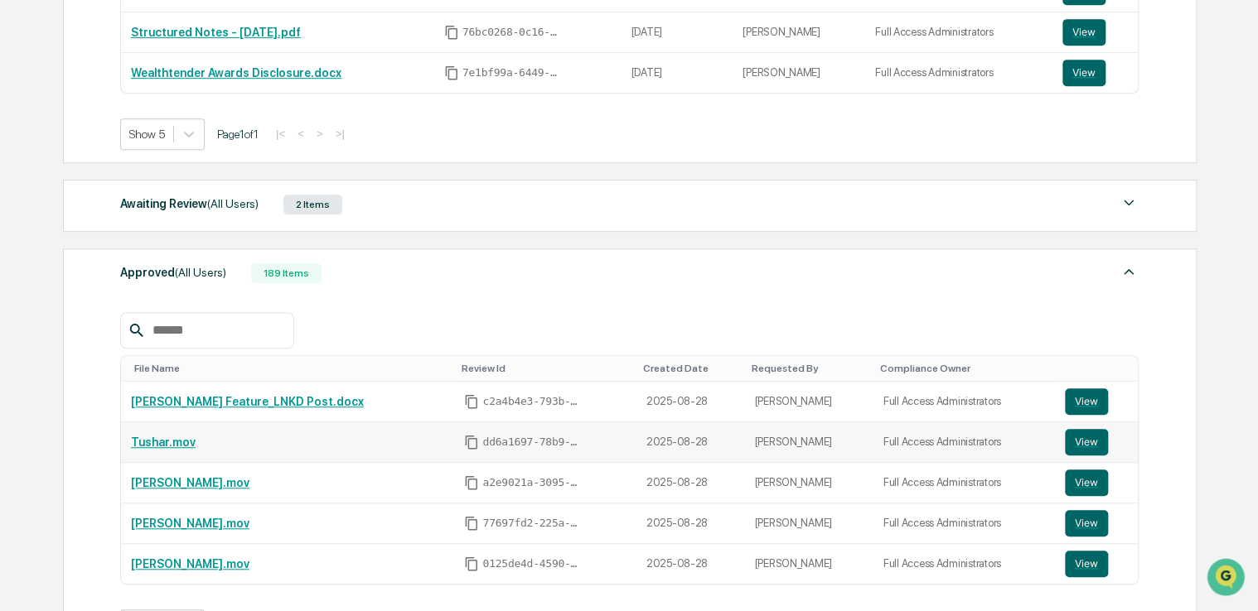
scroll to position [372, 0]
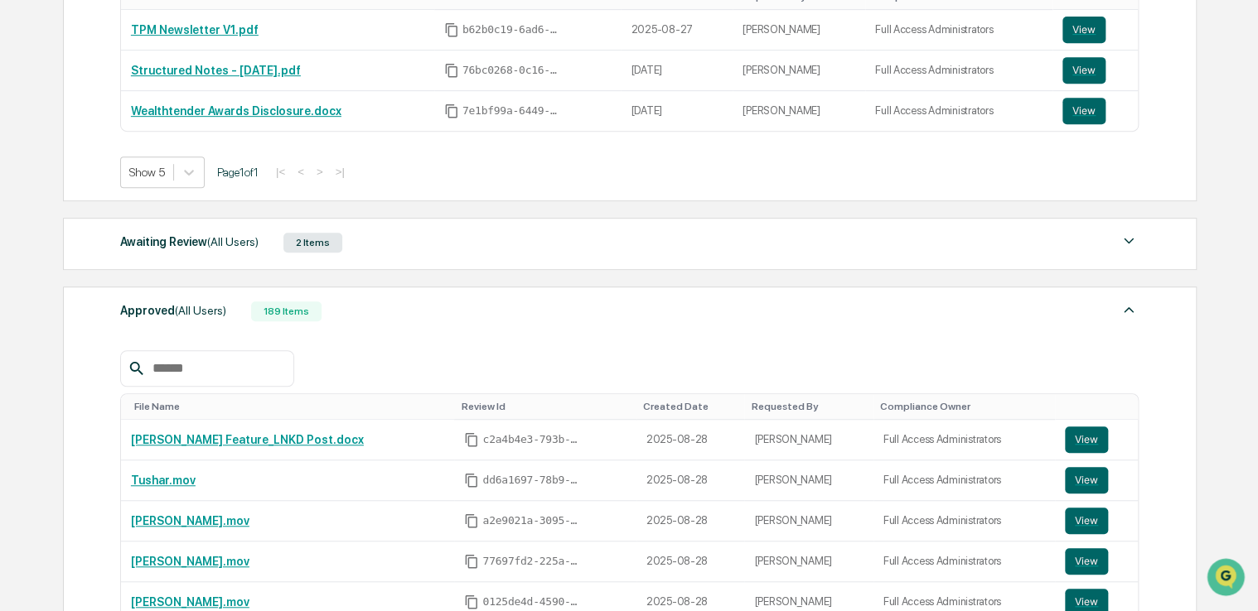
click at [172, 259] on div "Awaiting Review (All Users) 2 Items File Name Review Id Created Date Requested …" at bounding box center [629, 244] width 1133 height 52
click at [180, 245] on div "Awaiting Review (All Users)" at bounding box center [189, 242] width 138 height 22
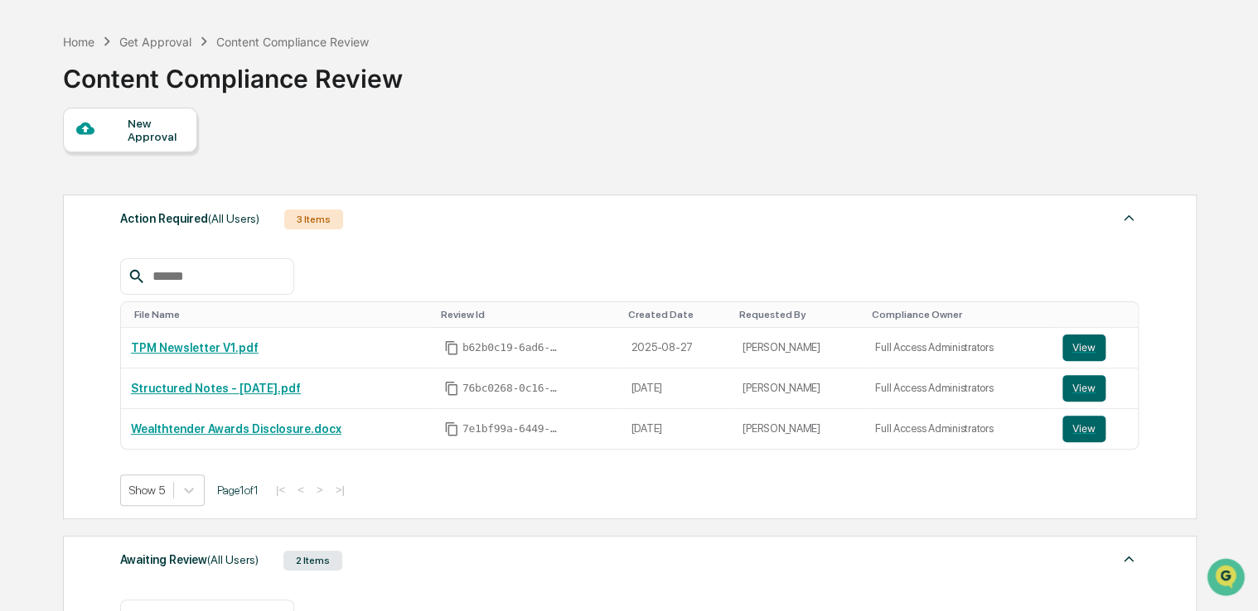
scroll to position [0, 0]
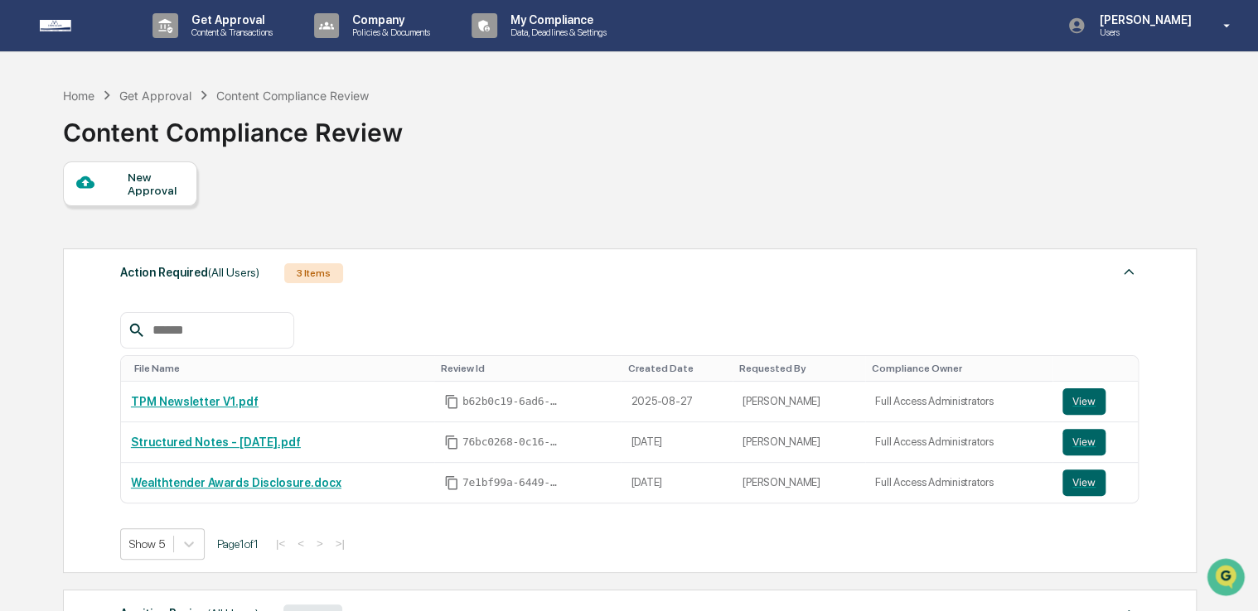
click at [142, 188] on div "New Approval" at bounding box center [156, 184] width 56 height 27
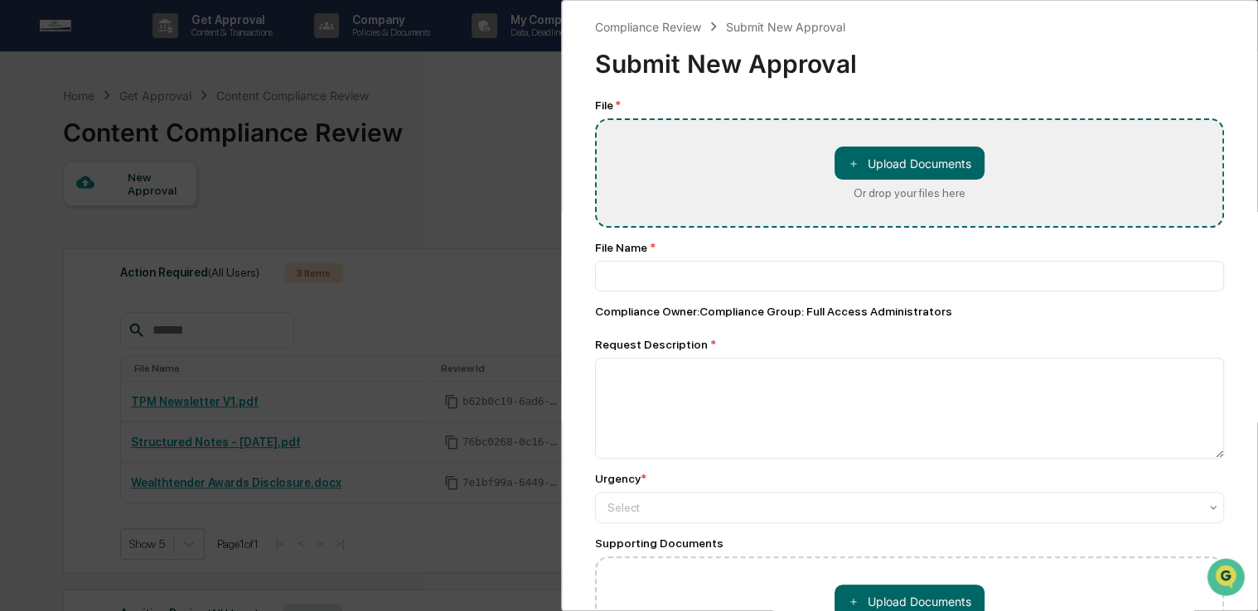
type input "**********"
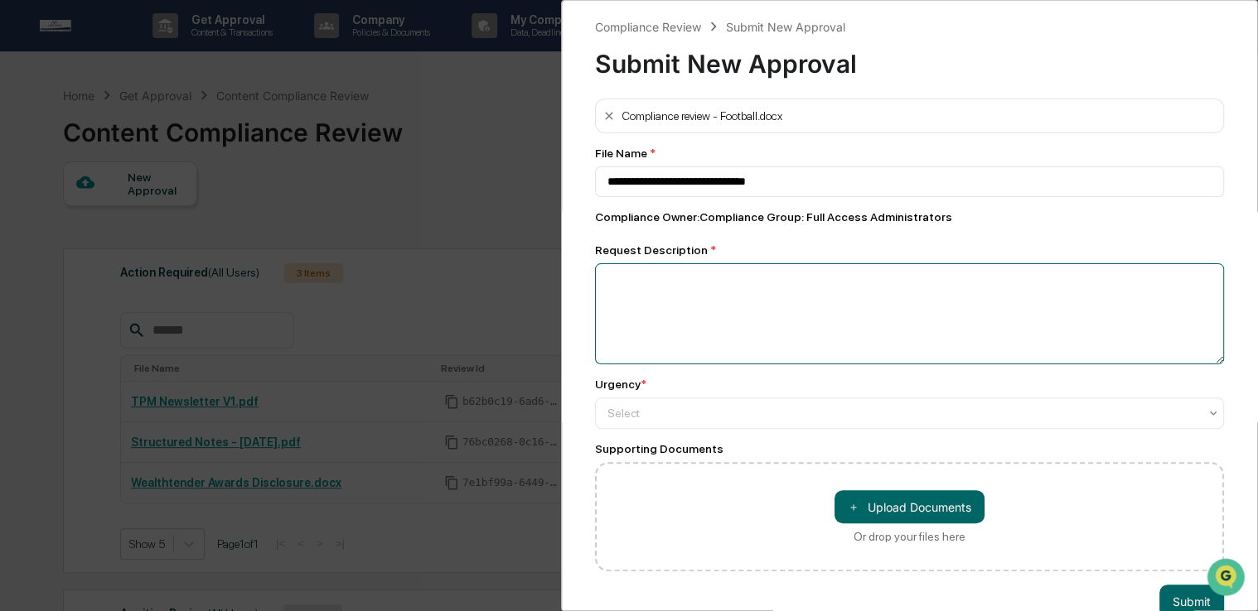
click at [975, 330] on textarea at bounding box center [909, 313] width 629 height 101
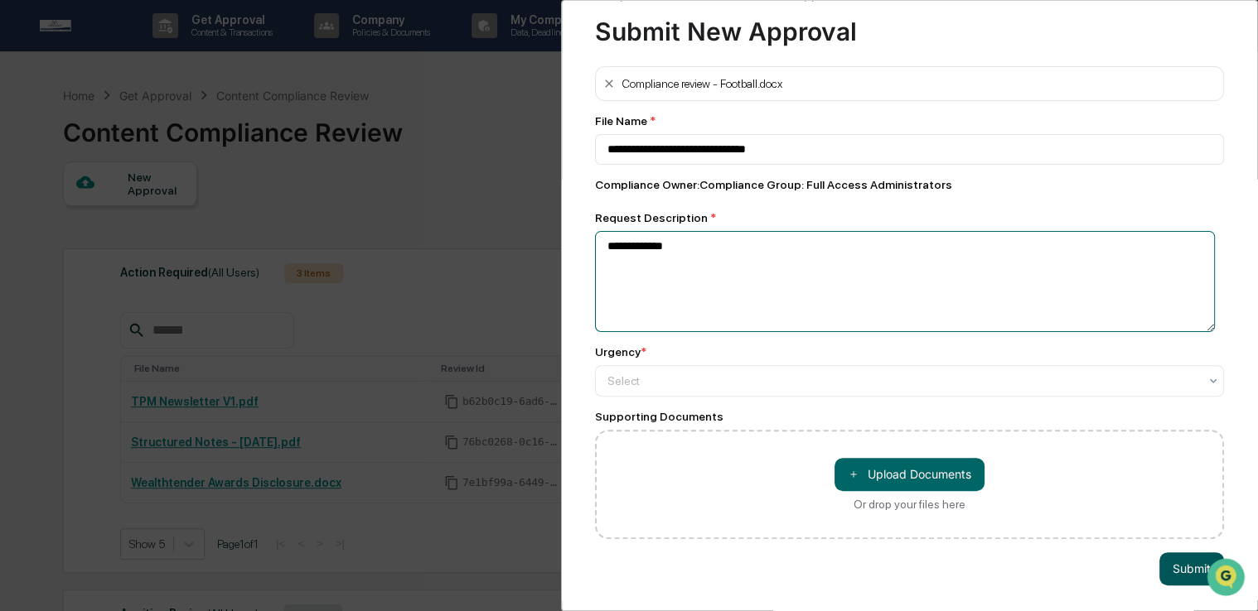
type textarea "**********"
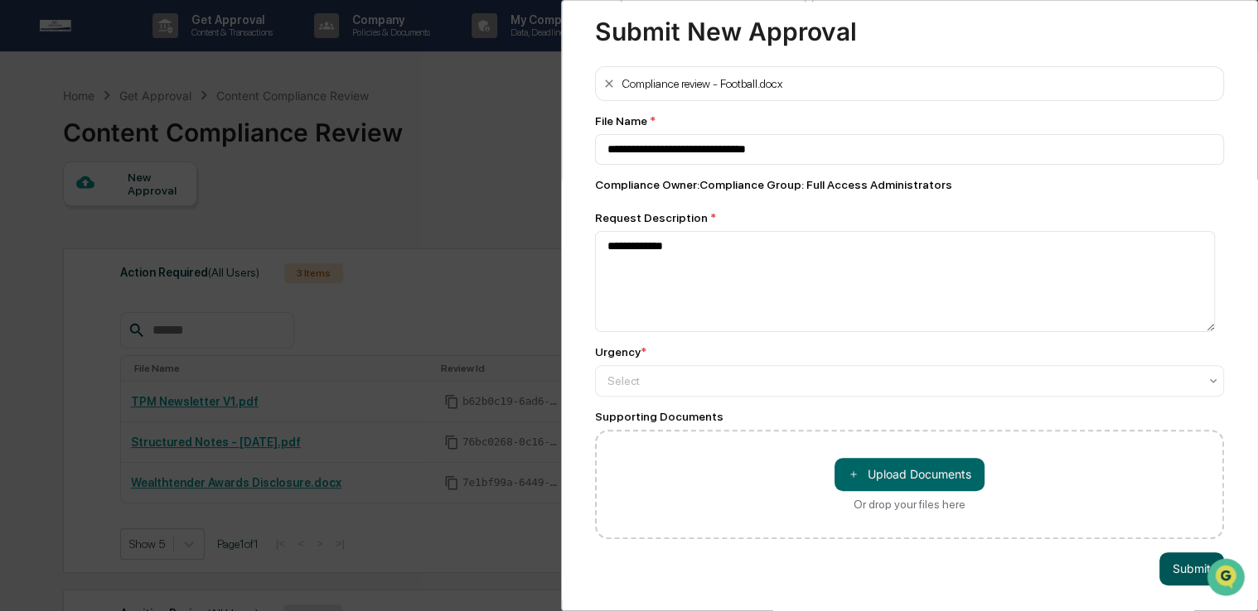
click at [1181, 555] on button "Submit" at bounding box center [1191, 569] width 65 height 33
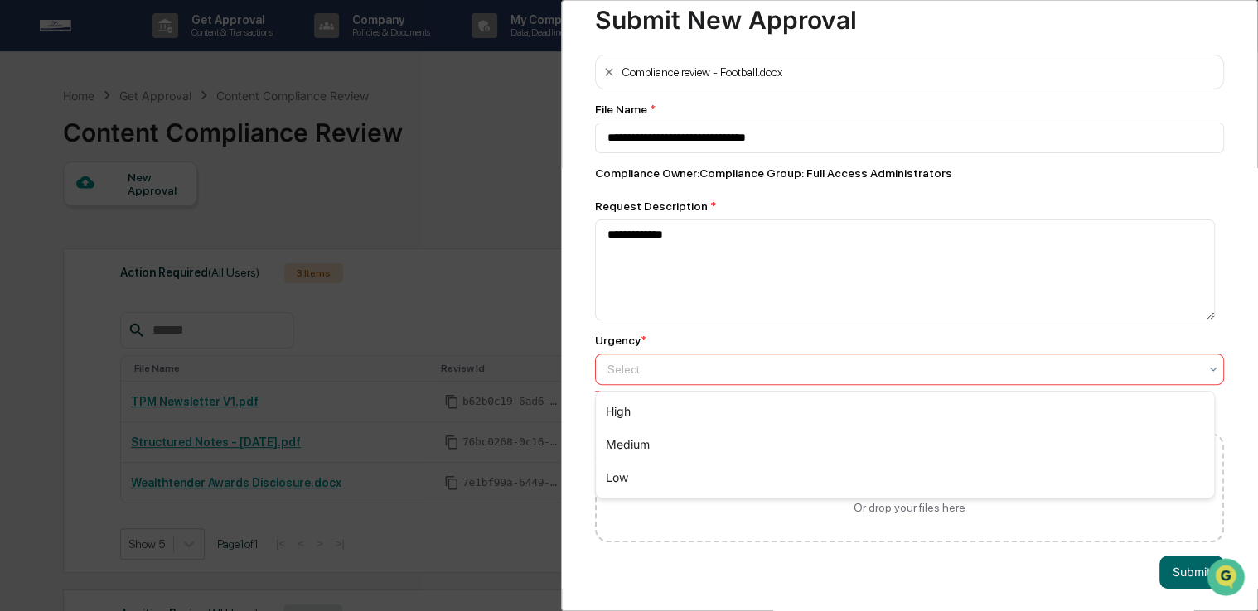
click at [745, 363] on div "Select" at bounding box center [902, 369] width 607 height 23
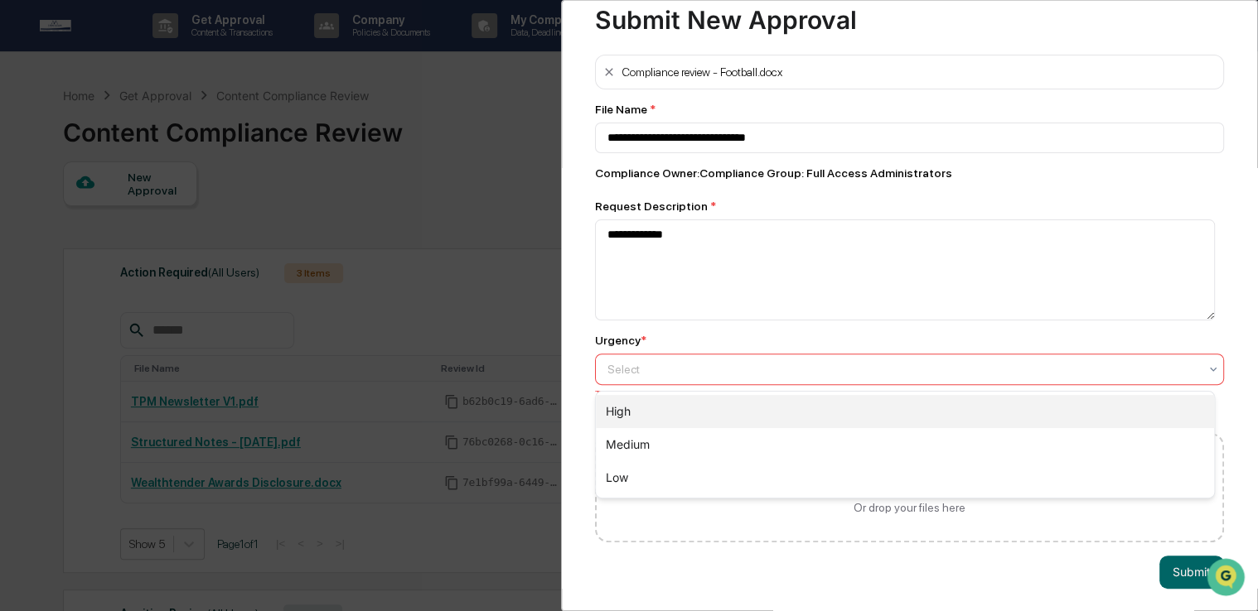
click at [721, 409] on div "High" at bounding box center [905, 411] width 618 height 33
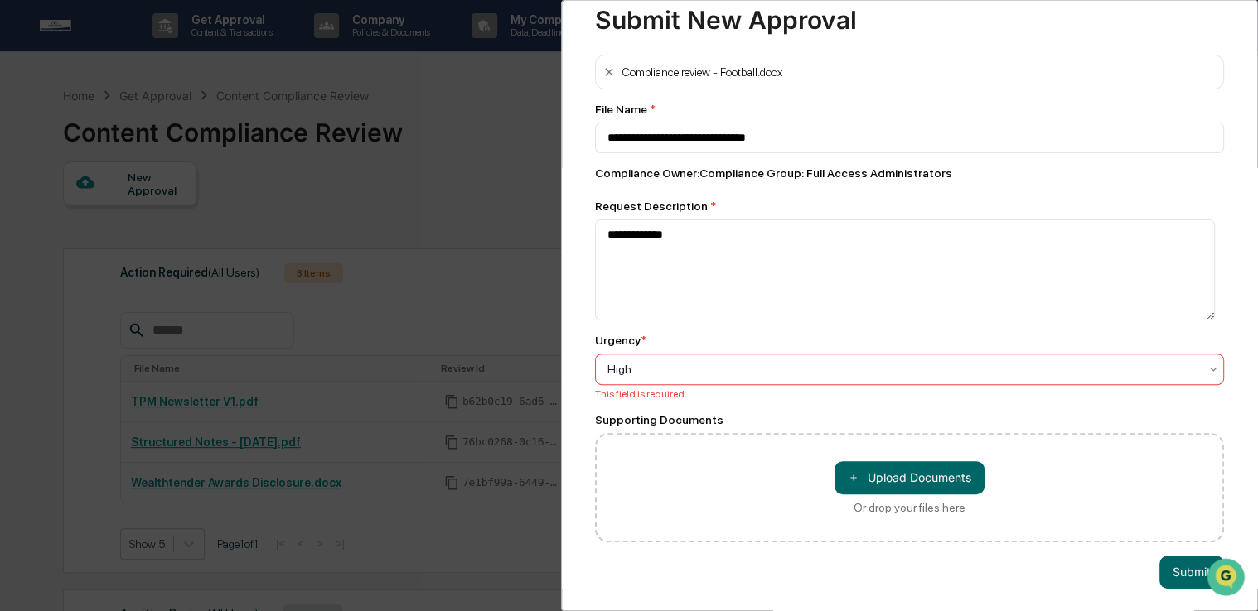
click at [1193, 592] on div "**********" at bounding box center [909, 305] width 697 height 611
click at [1183, 579] on button "Submit" at bounding box center [1191, 572] width 65 height 33
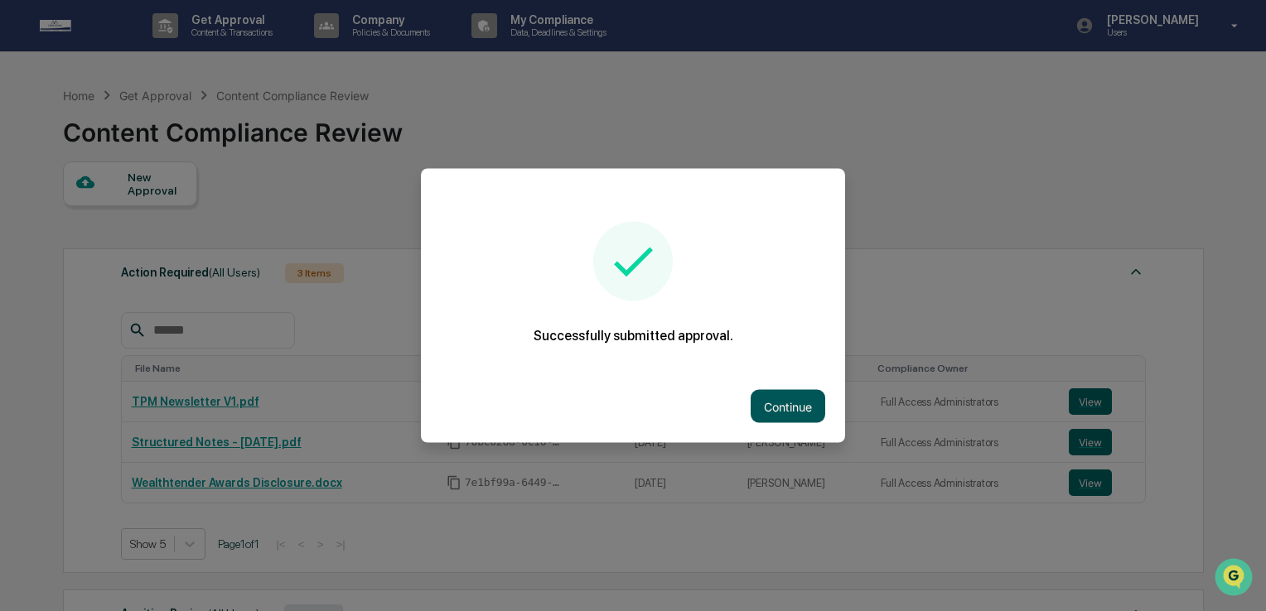
click at [817, 406] on button "Continue" at bounding box center [788, 406] width 75 height 33
